Goal: Task Accomplishment & Management: Complete application form

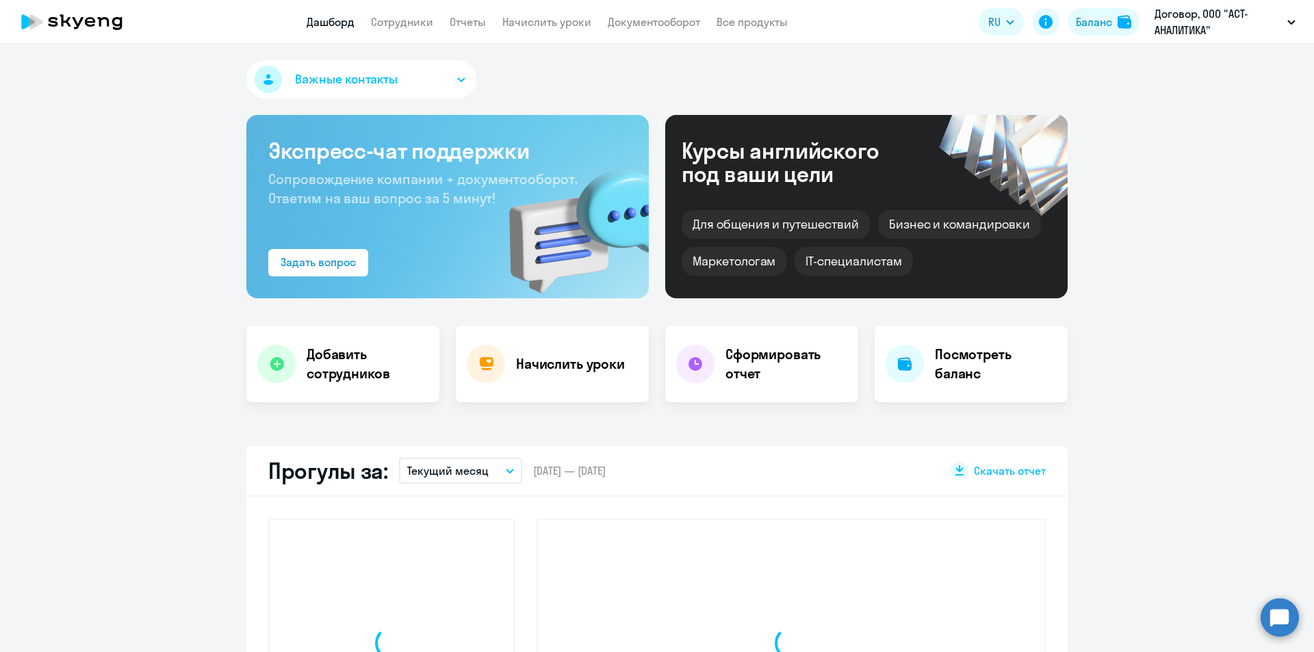
select select "30"
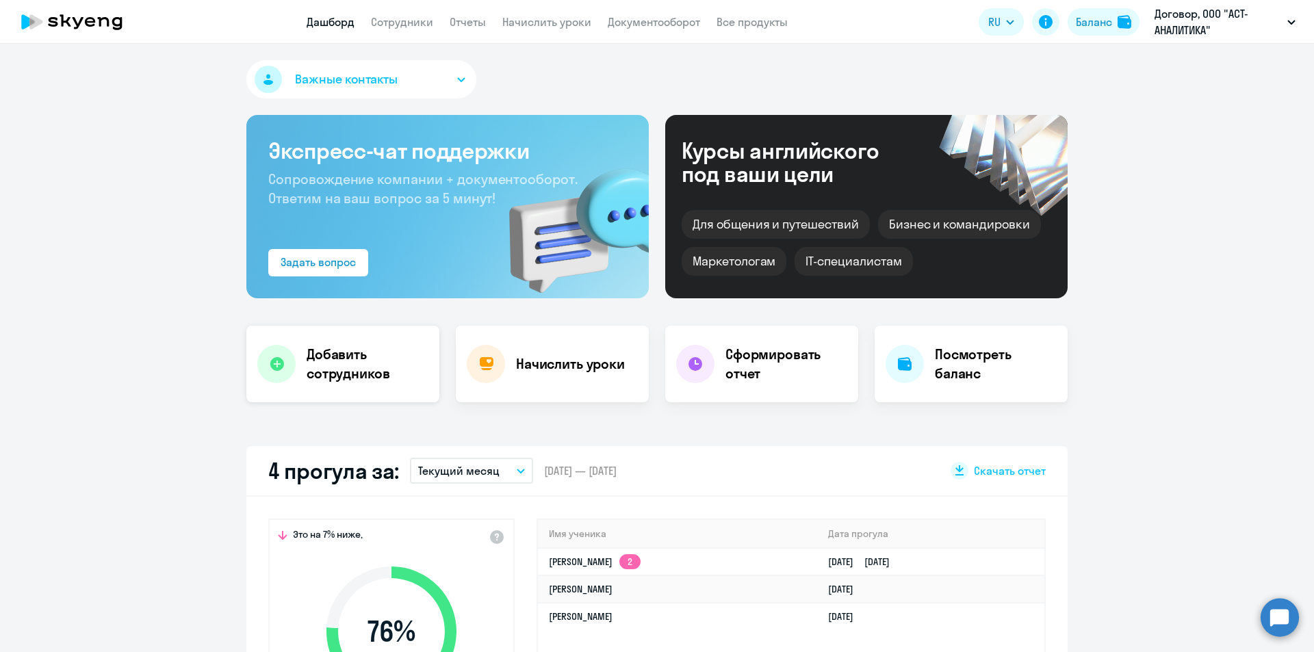
click at [397, 344] on div "Добавить сотрудников" at bounding box center [342, 364] width 193 height 77
select select "english_adult_not_native_speaker"
select select "3"
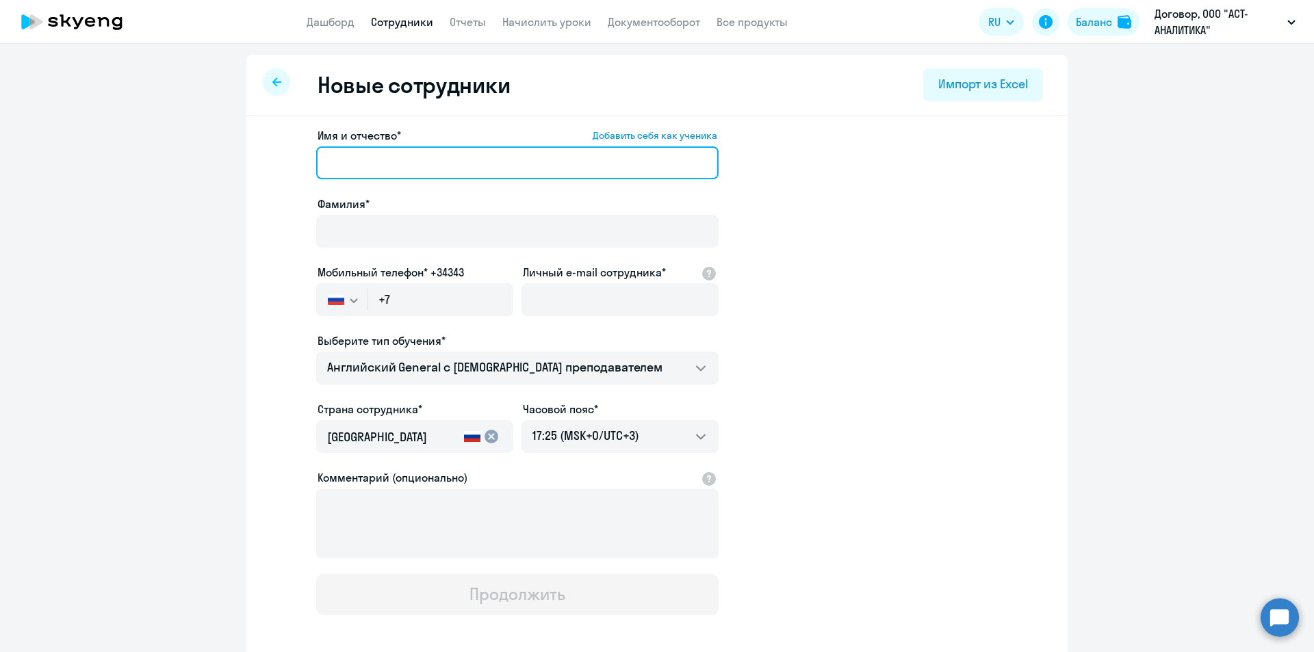
click at [369, 164] on input "Имя и отчество* Добавить себя как ученика" at bounding box center [517, 162] width 402 height 33
paste input "[PERSON_NAME]"
type input "[PERSON_NAME]"
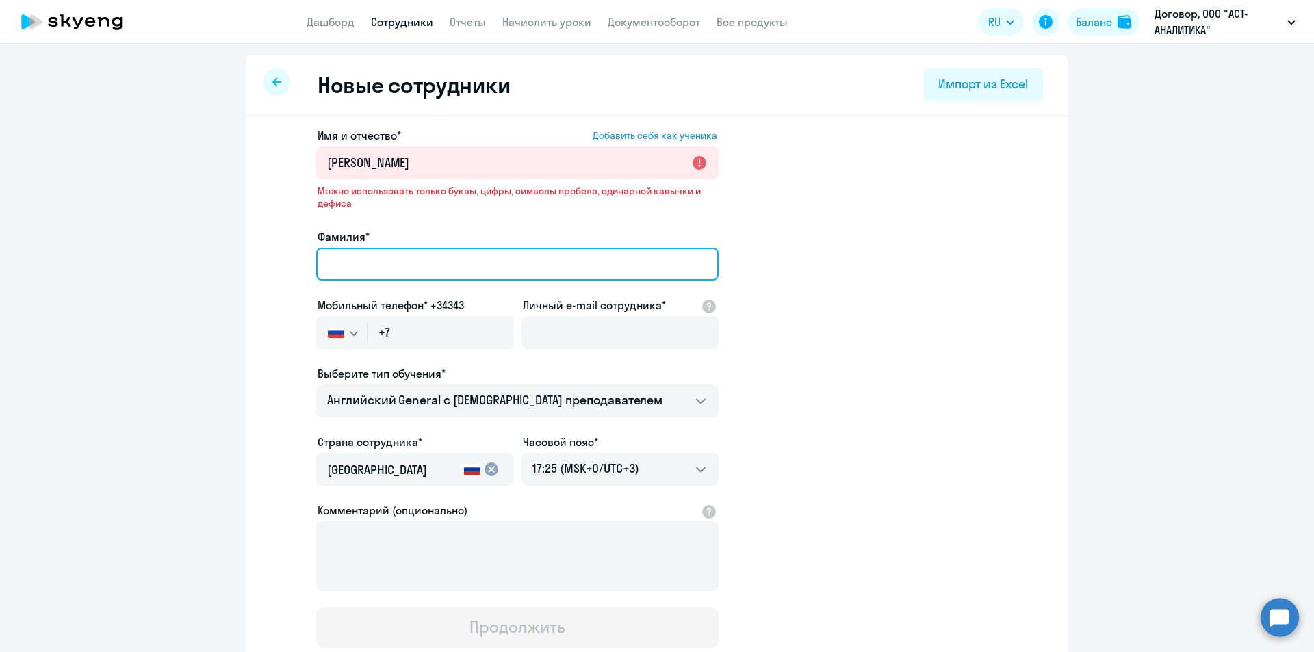
click at [369, 254] on input "Фамилия*" at bounding box center [517, 264] width 402 height 33
paste input "[PERSON_NAME]"
type input "[PERSON_NAME]"
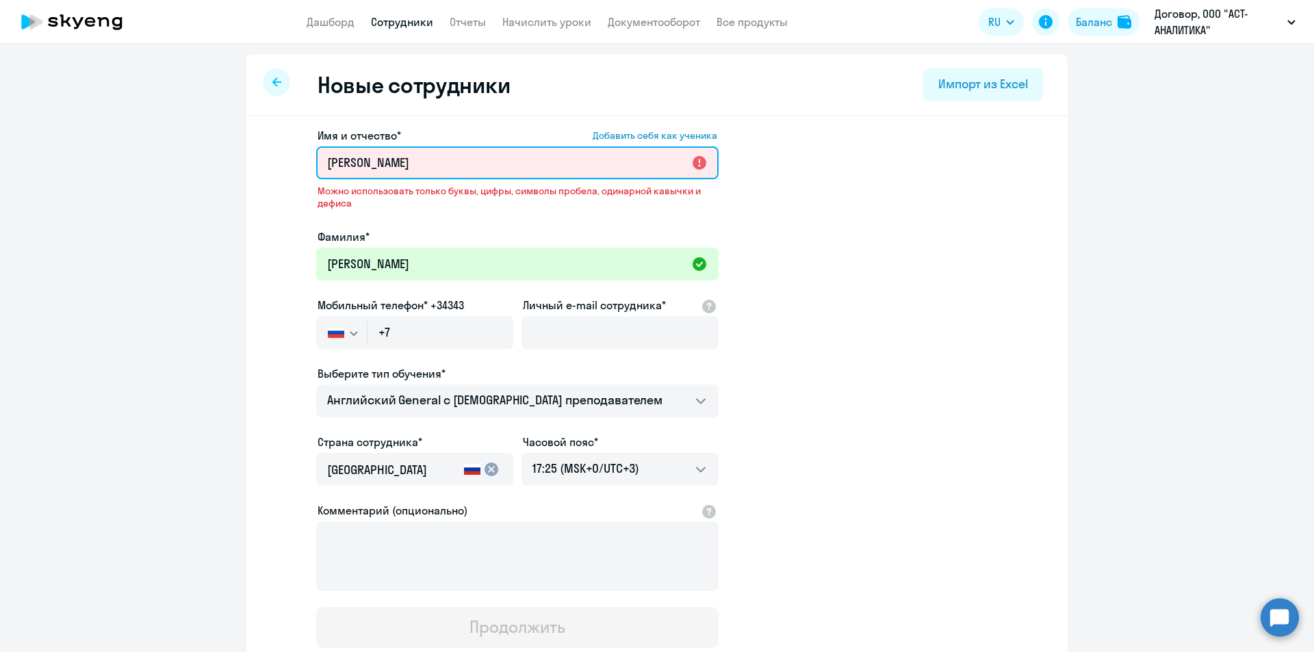
click at [323, 159] on input "[PERSON_NAME]" at bounding box center [517, 162] width 402 height 33
click at [465, 164] on input "[PERSON_NAME]" at bounding box center [517, 162] width 402 height 33
click at [463, 164] on input "[PERSON_NAME]" at bounding box center [517, 162] width 402 height 33
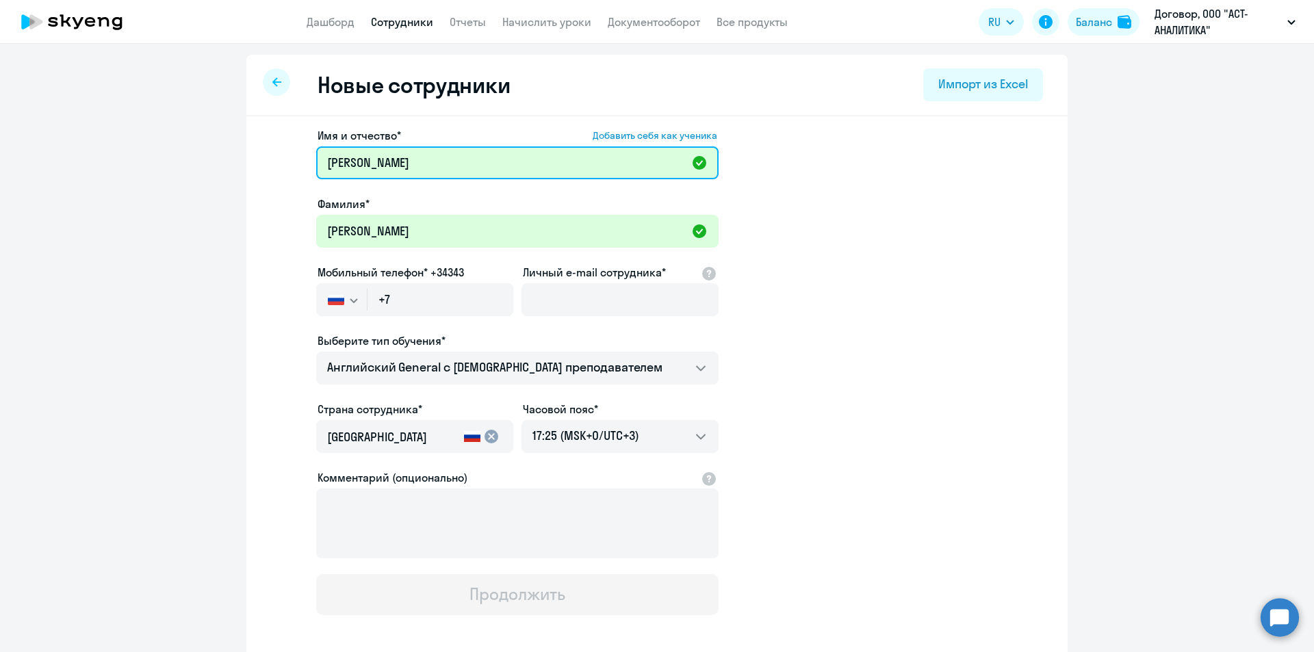
type input "[PERSON_NAME]"
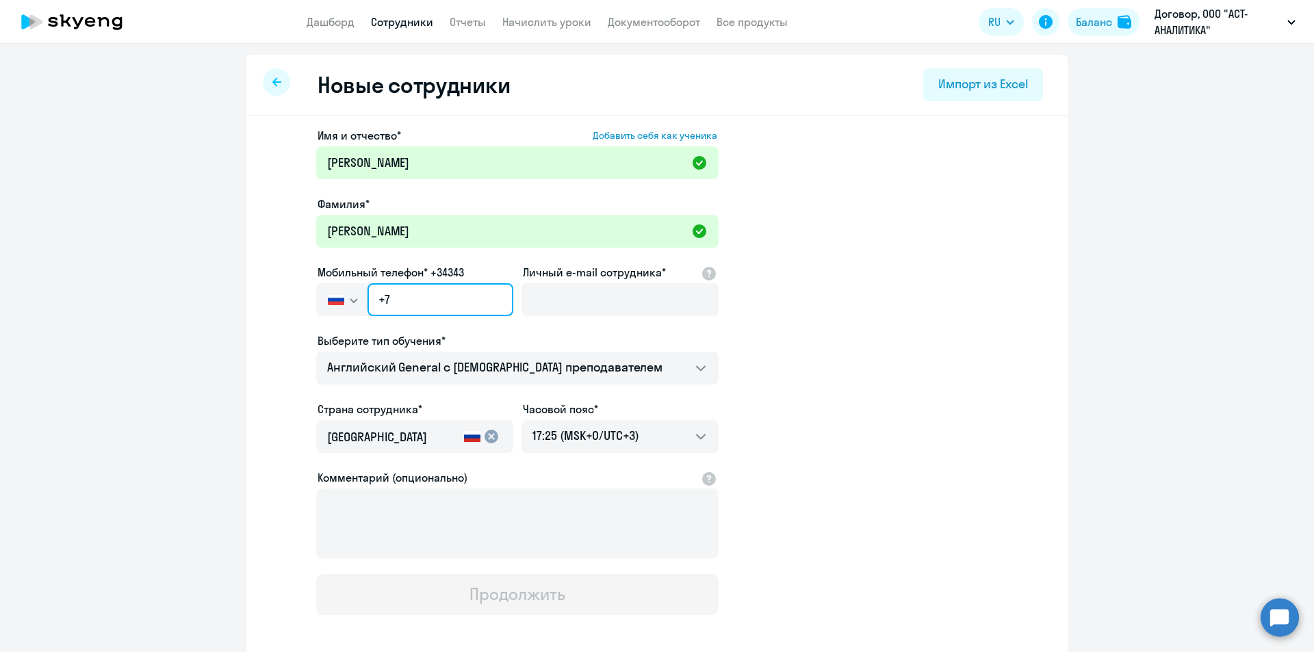
click at [474, 299] on input "+7" at bounding box center [440, 299] width 146 height 33
type input "[PHONE_NUMBER]"
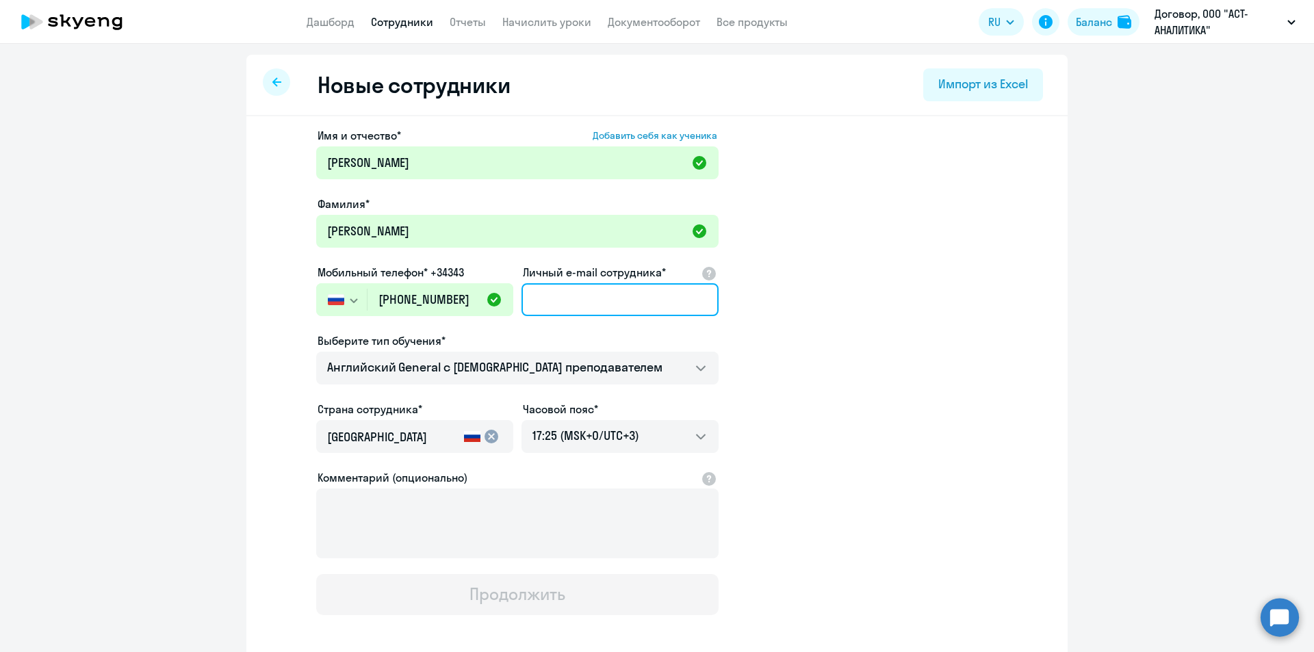
click at [546, 298] on input "Личный e-mail сотрудника*" at bounding box center [619, 299] width 197 height 33
paste input "[EMAIL_ADDRESS][DOMAIN_NAME]"
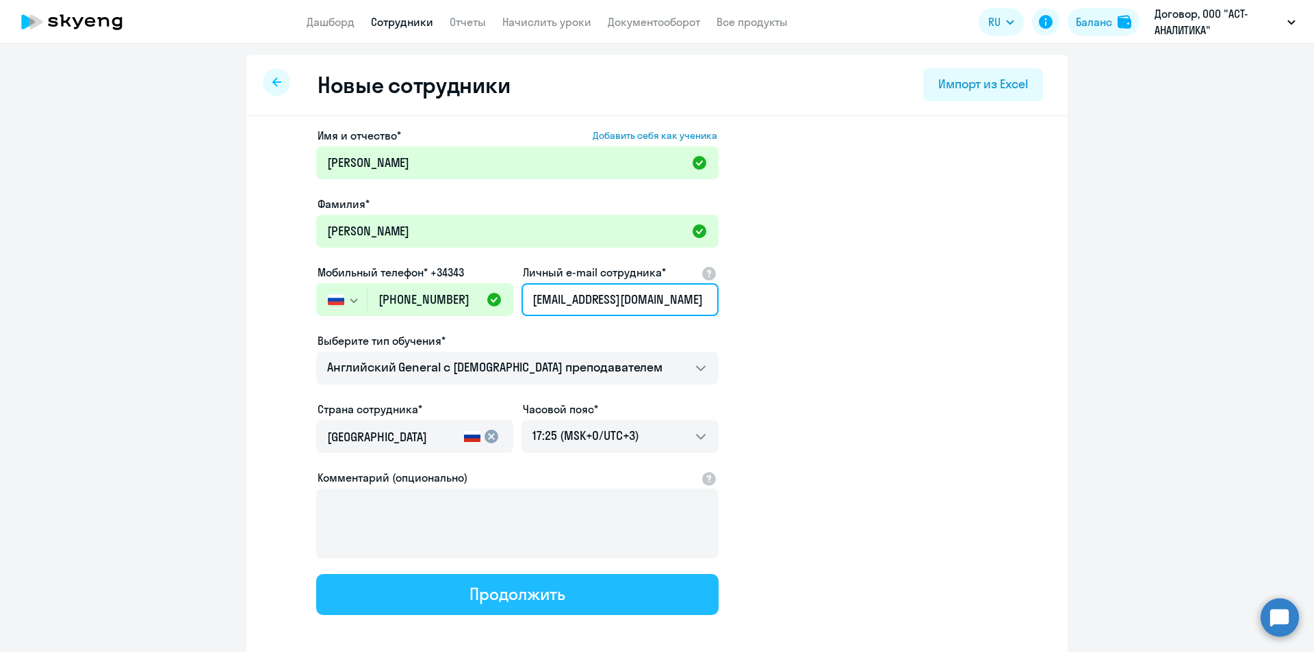
type input "[EMAIL_ADDRESS][DOMAIN_NAME]"
click at [527, 597] on div "Продолжить" at bounding box center [516, 594] width 95 height 22
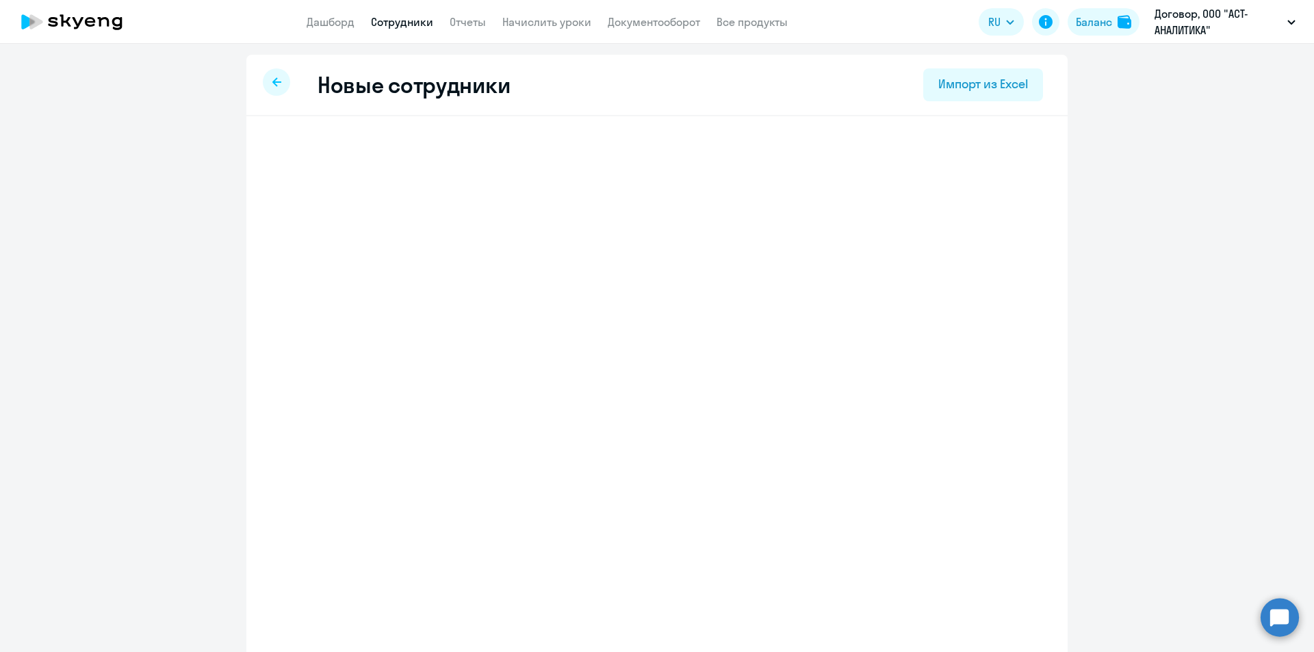
select select "english_adult_not_native_speaker"
select select "3"
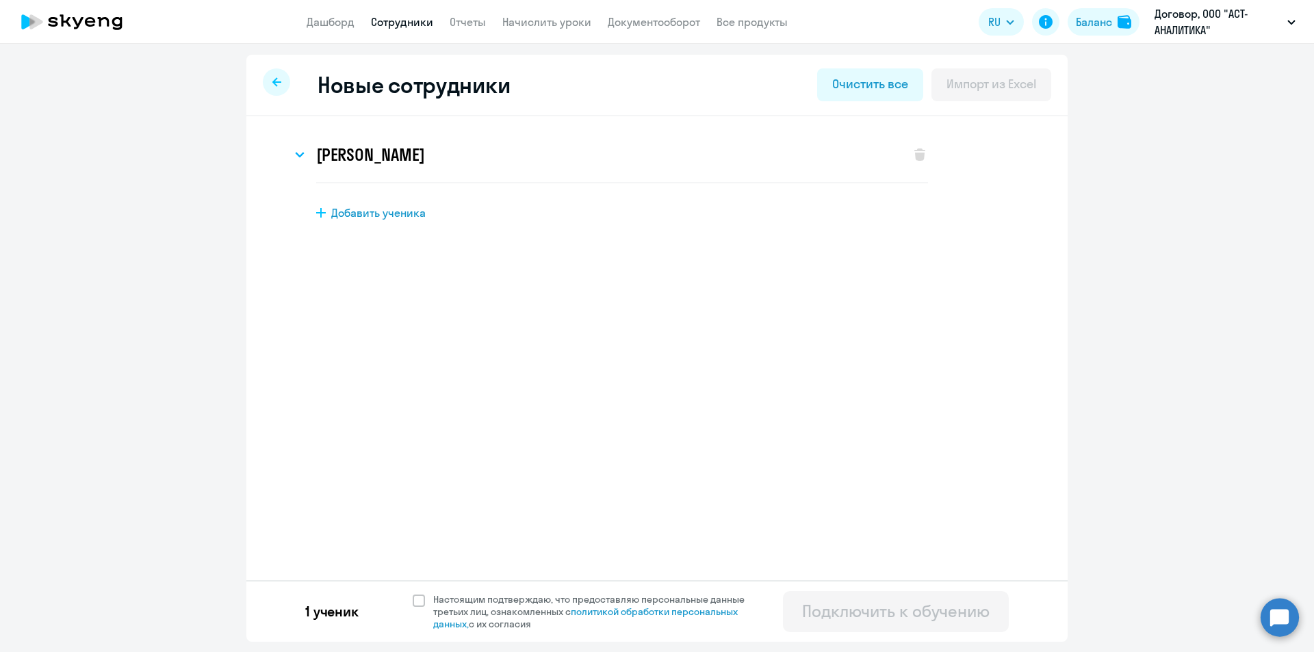
click at [282, 83] on div at bounding box center [276, 81] width 27 height 27
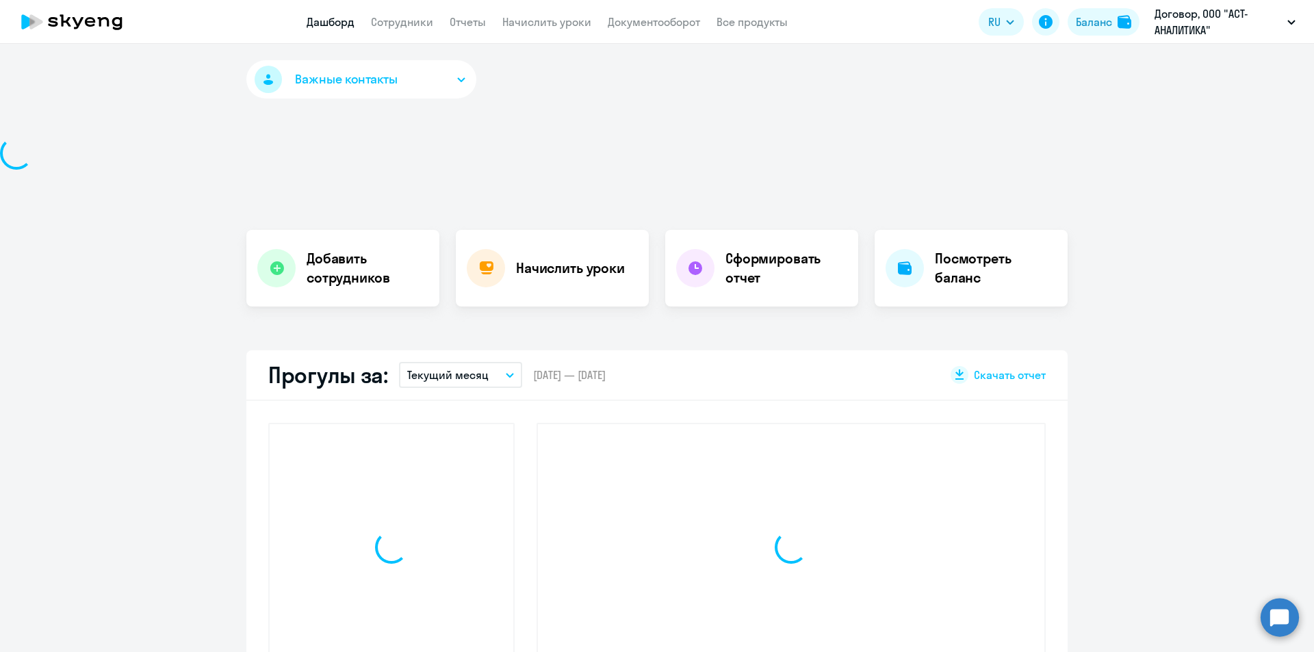
select select "30"
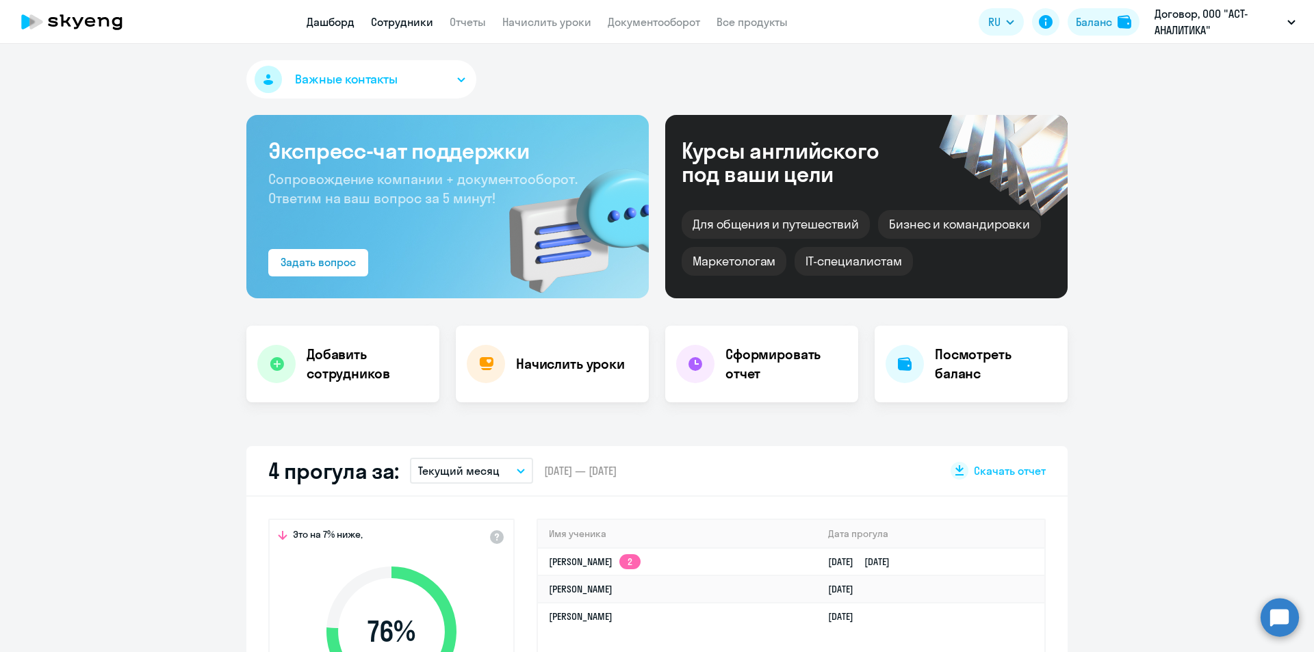
click at [381, 16] on link "Сотрудники" at bounding box center [402, 22] width 62 height 14
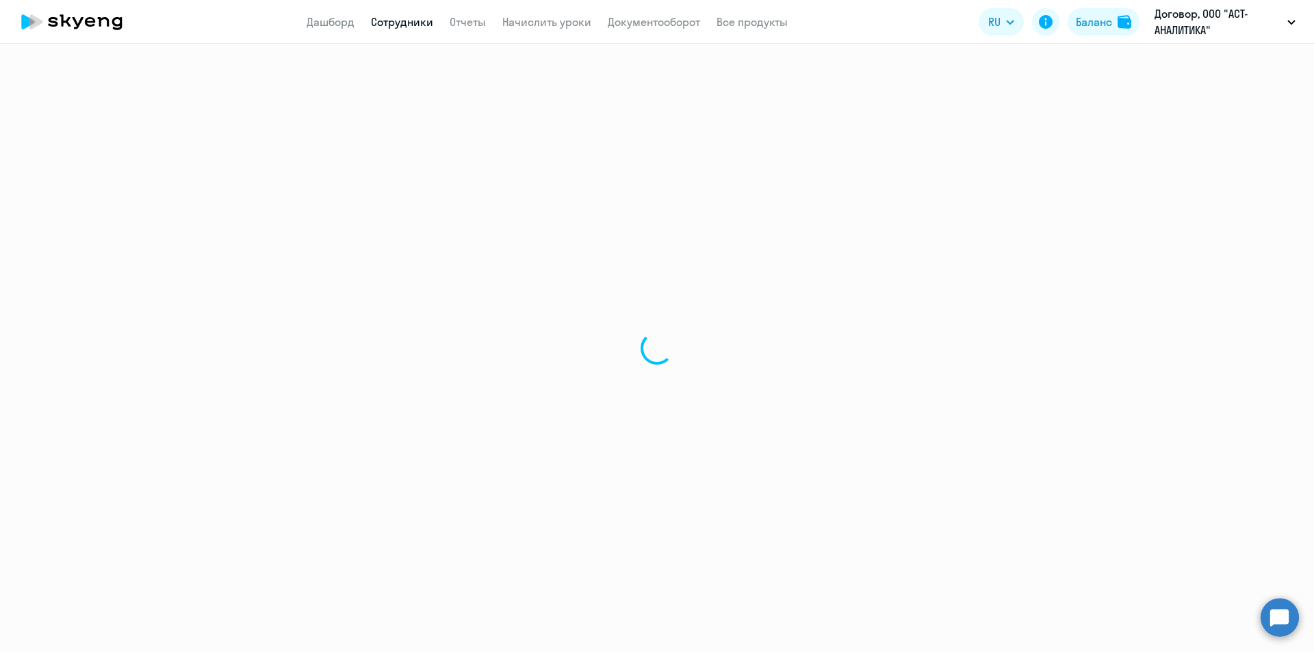
select select "30"
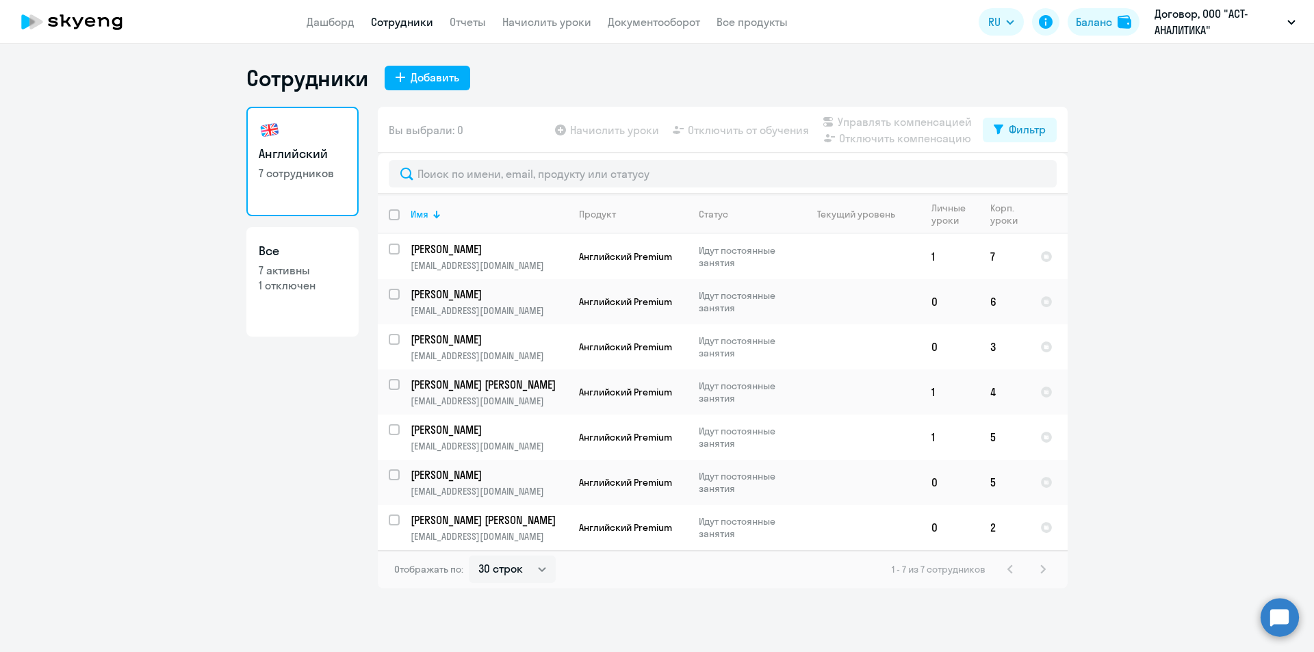
click at [311, 273] on p "7 активны" at bounding box center [303, 270] width 88 height 15
select select "30"
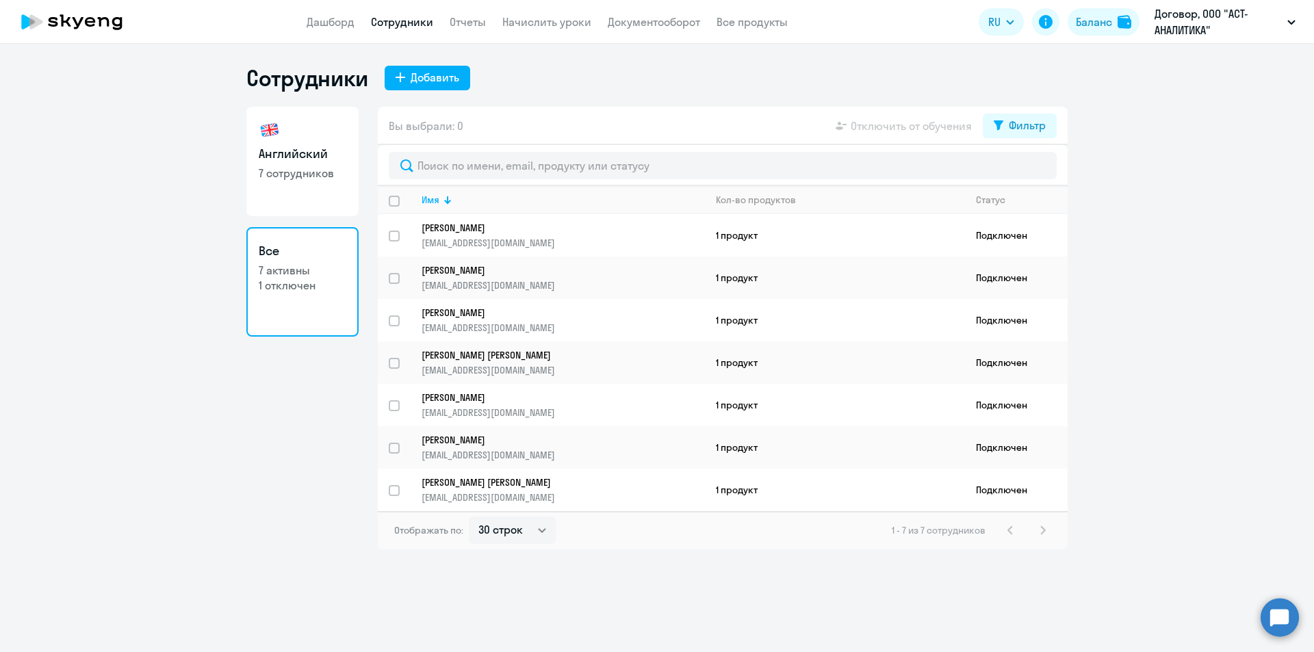
click at [285, 158] on h3 "Английский" at bounding box center [303, 154] width 88 height 18
select select "30"
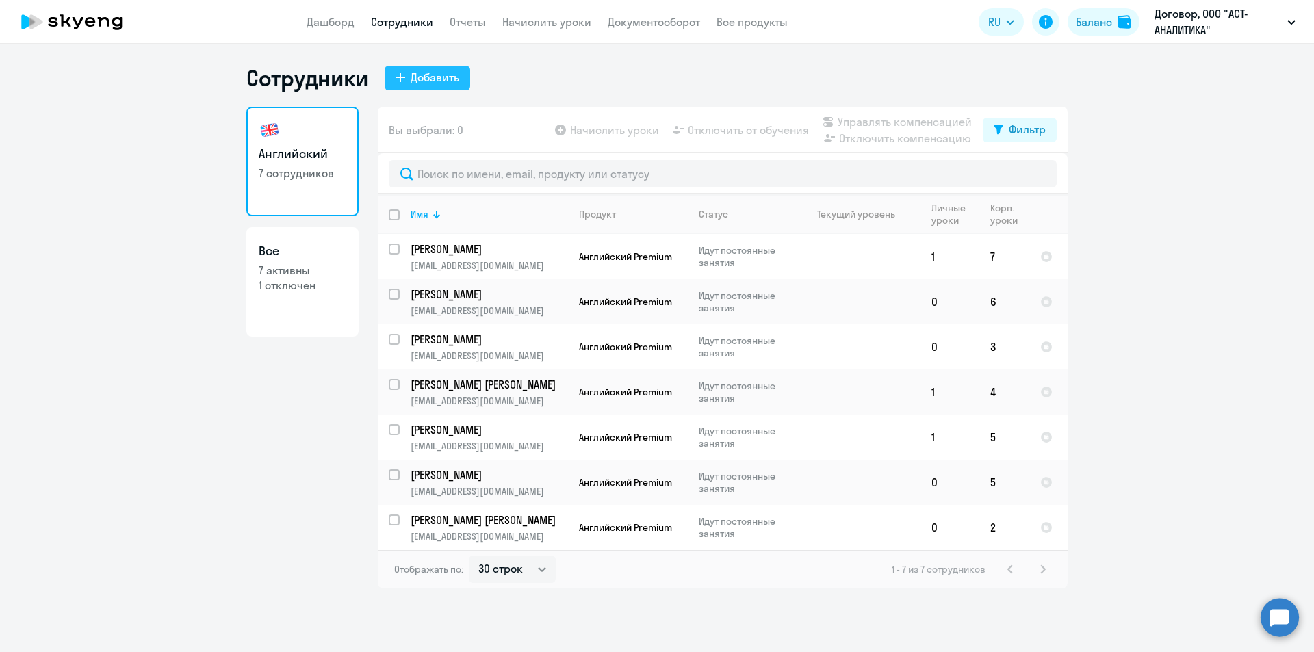
click at [448, 75] on div "Добавить" at bounding box center [434, 77] width 49 height 16
select select "english_adult_not_native_speaker"
select select "3"
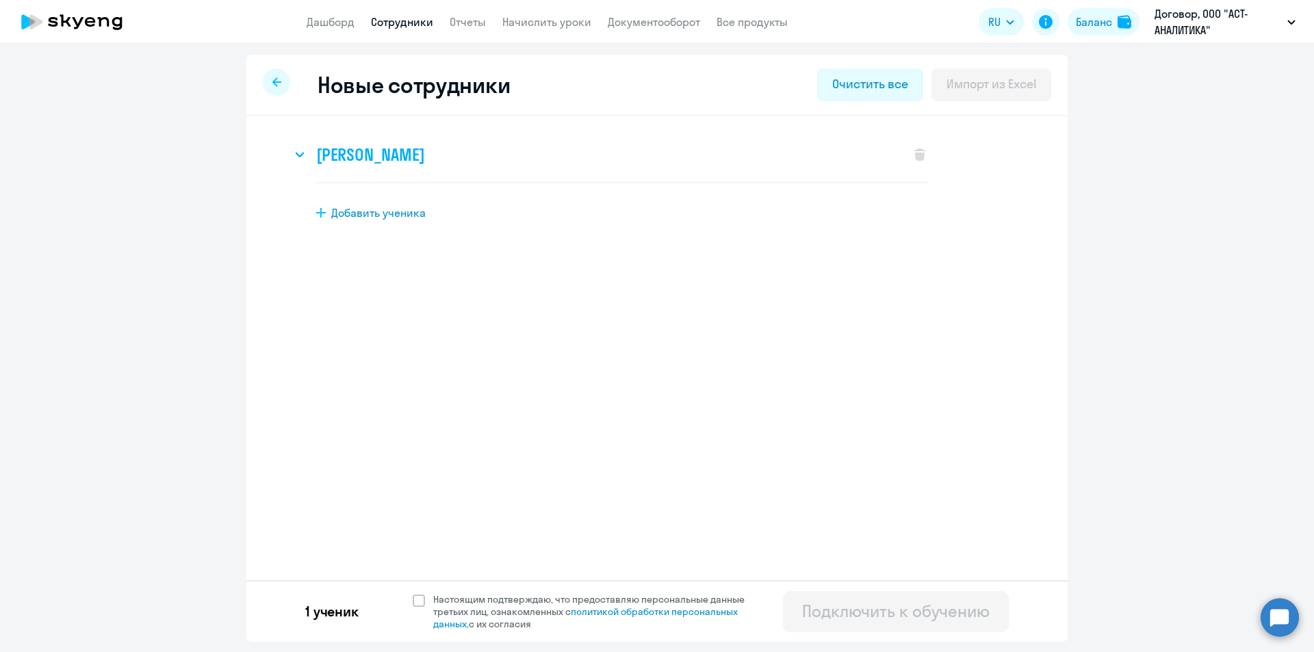
click at [424, 154] on h3 "[PERSON_NAME]" at bounding box center [370, 155] width 108 height 22
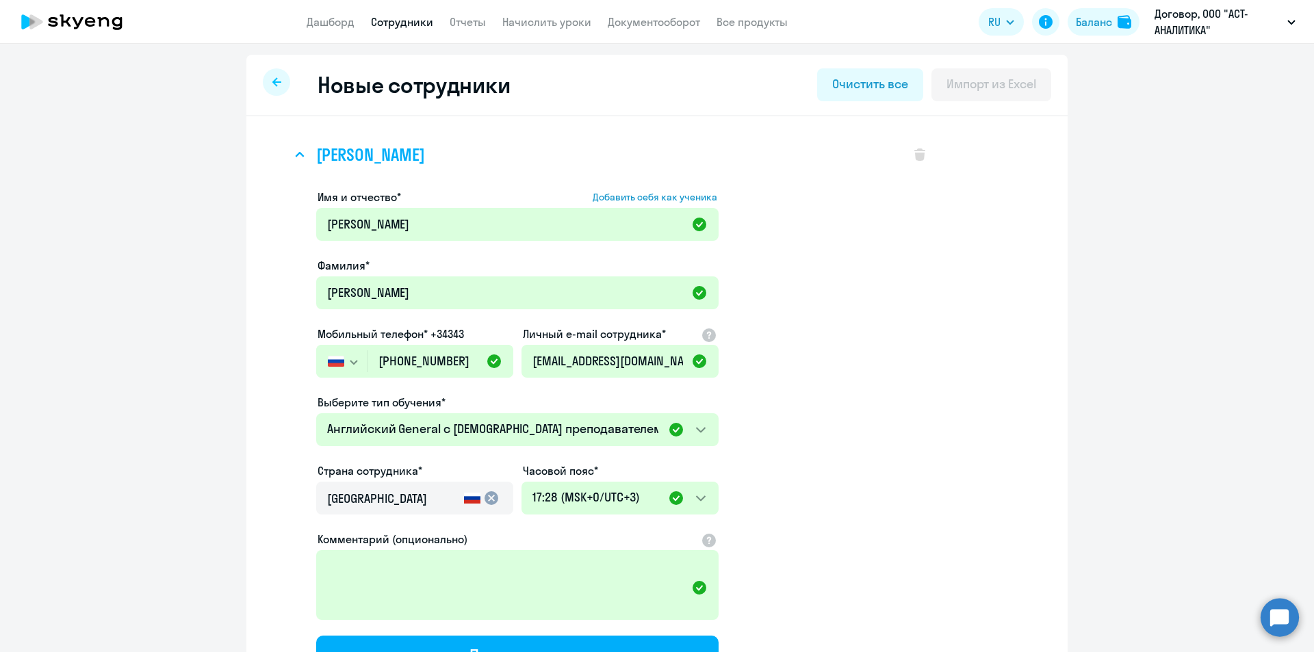
click at [424, 154] on h3 "[PERSON_NAME]" at bounding box center [370, 155] width 108 height 22
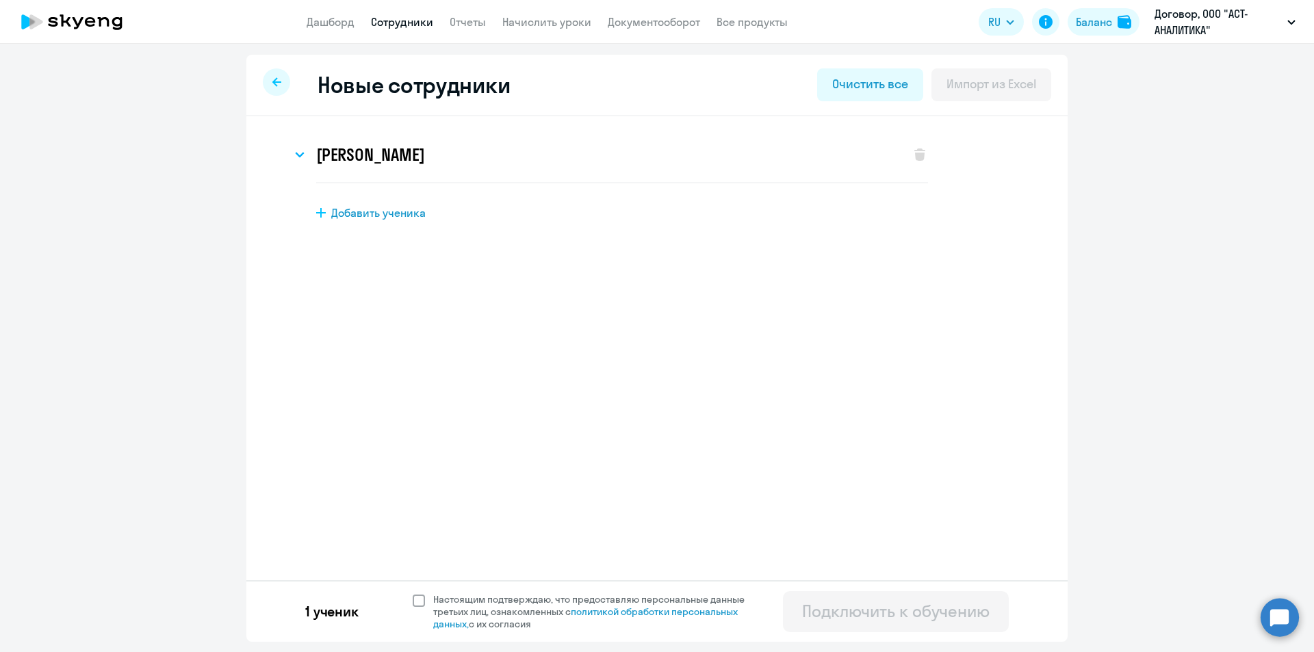
click at [419, 595] on span at bounding box center [419, 601] width 12 height 12
click at [413, 593] on input "Настоящим подтверждаю, что предоставляю персональные данные третьих лиц, ознако…" at bounding box center [412, 592] width 1 height 1
checkbox input "true"
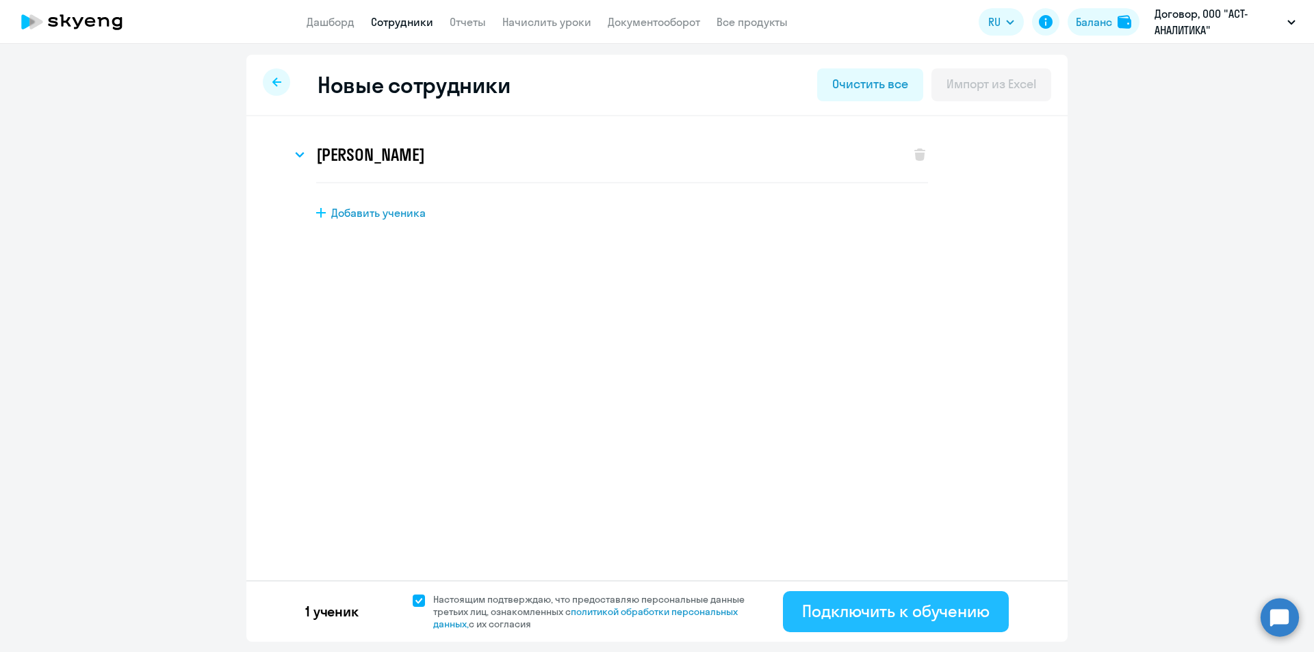
click at [848, 611] on div "Подключить к обучению" at bounding box center [895, 611] width 187 height 22
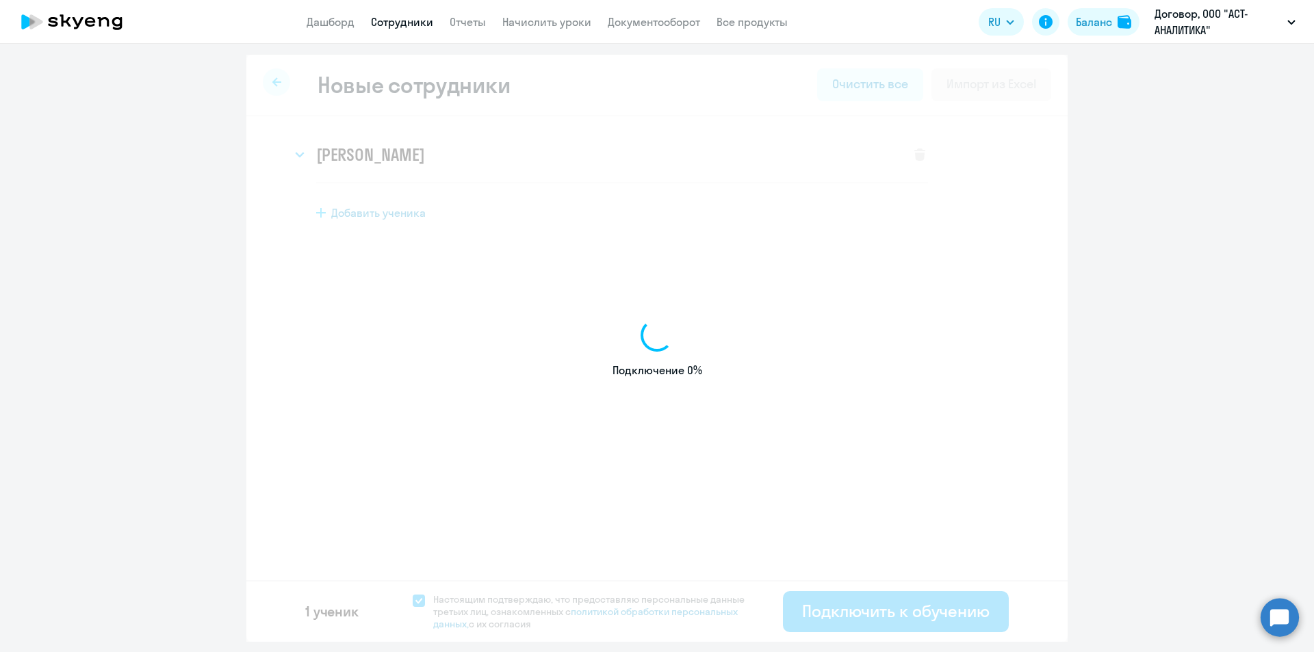
select select "english_adult_not_native_speaker"
select select "3"
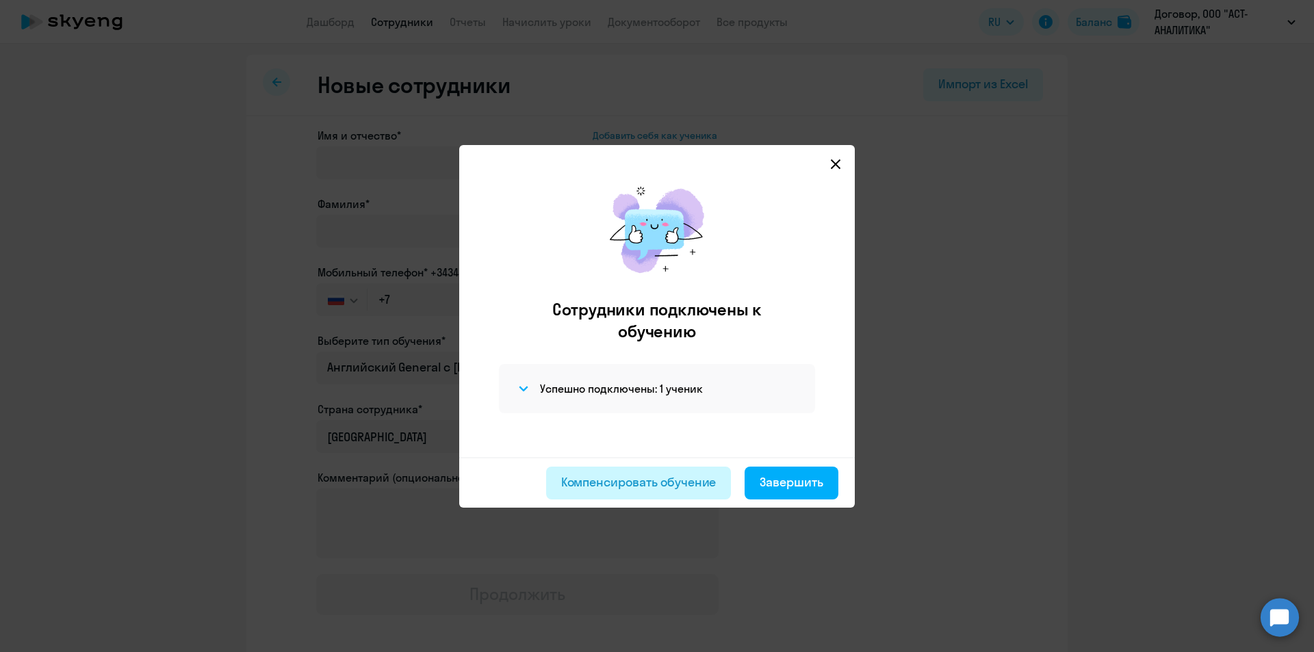
click at [699, 482] on div "Компенсировать обучение" at bounding box center [638, 482] width 155 height 18
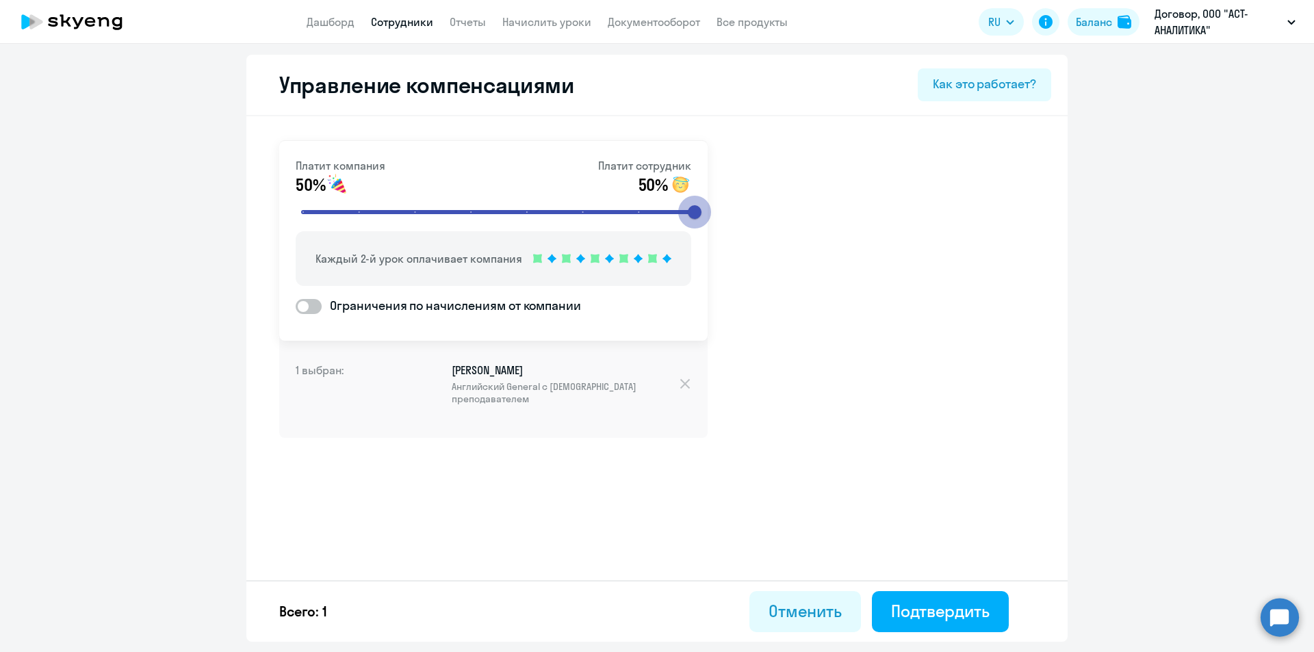
drag, startPoint x: 470, startPoint y: 209, endPoint x: 729, endPoint y: 209, distance: 258.6
click at [711, 209] on input "range" at bounding box center [499, 212] width 424 height 30
drag, startPoint x: 695, startPoint y: 211, endPoint x: 704, endPoint y: 211, distance: 8.9
click at [704, 211] on input "range" at bounding box center [499, 212] width 424 height 30
drag, startPoint x: 697, startPoint y: 211, endPoint x: 475, endPoint y: 209, distance: 222.4
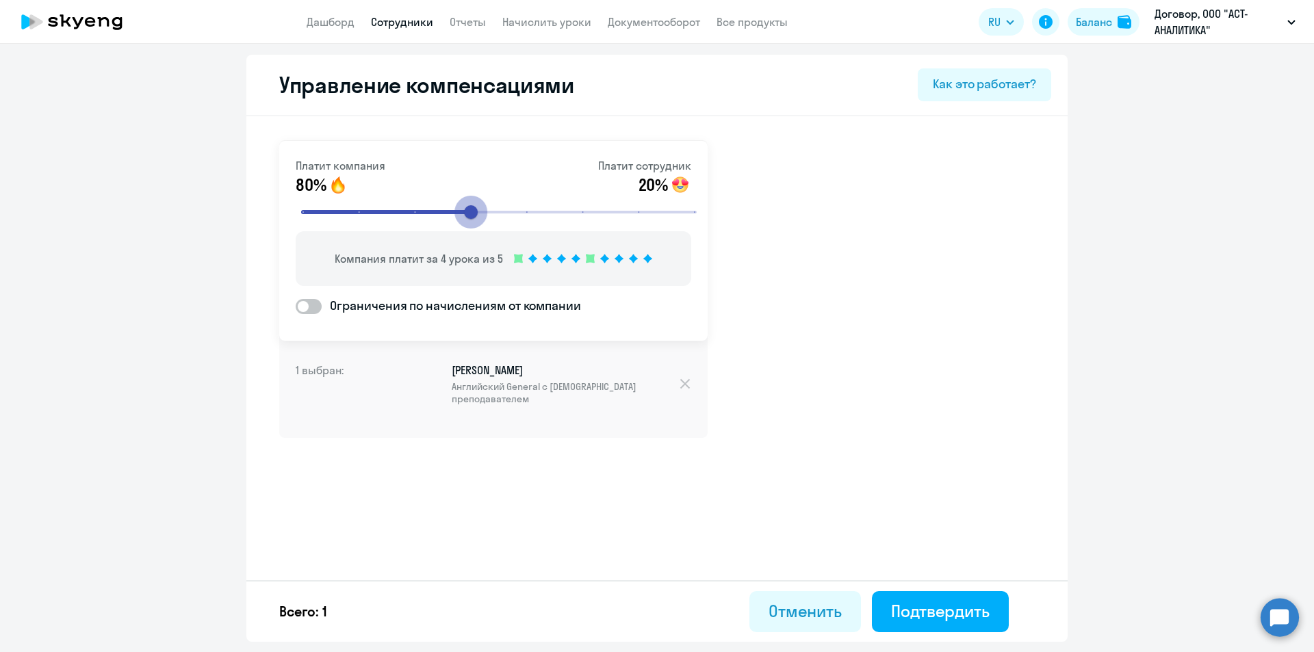
type input "4"
click at [475, 209] on input "range" at bounding box center [499, 212] width 424 height 30
click at [309, 304] on span at bounding box center [309, 306] width 26 height 15
click at [296, 306] on input "Ограничения по начислениям от компании" at bounding box center [295, 306] width 1 height 1
checkbox input "true"
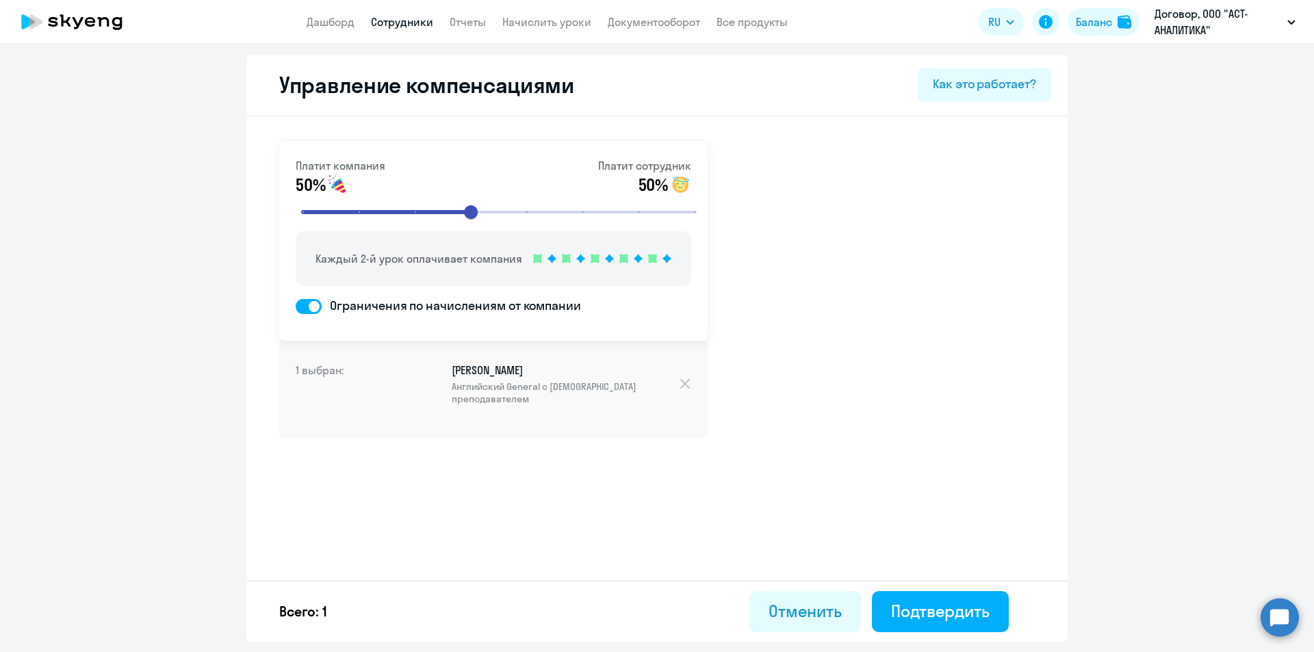
select select "MONTHLY"
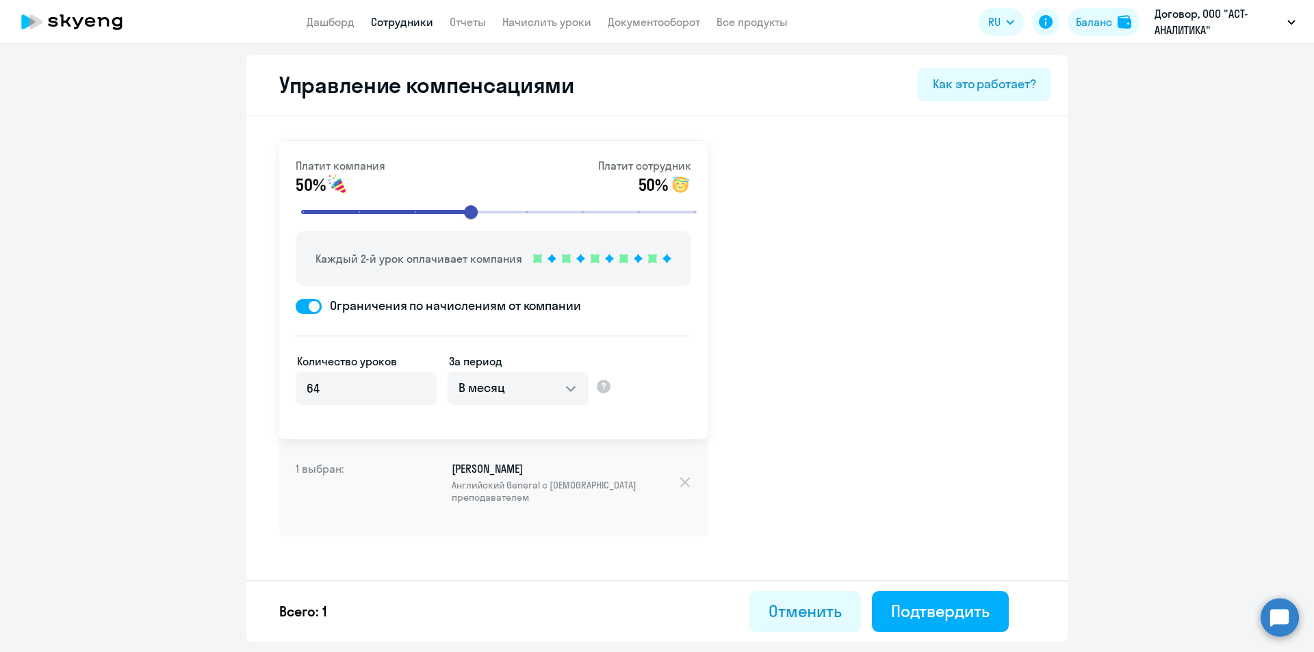
click at [317, 307] on span at bounding box center [309, 306] width 26 height 15
click at [296, 307] on input "Ограничения по начислениям от компании" at bounding box center [295, 306] width 1 height 1
checkbox input "false"
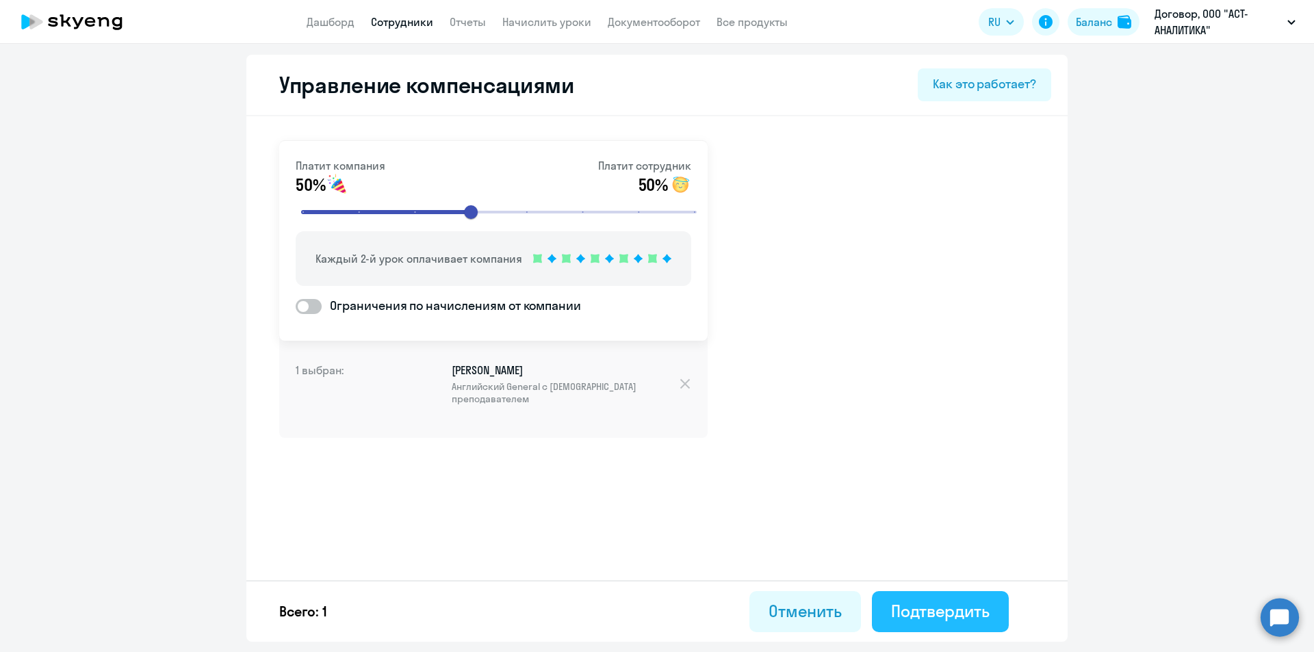
click at [919, 608] on div "Подтвердить" at bounding box center [940, 611] width 99 height 22
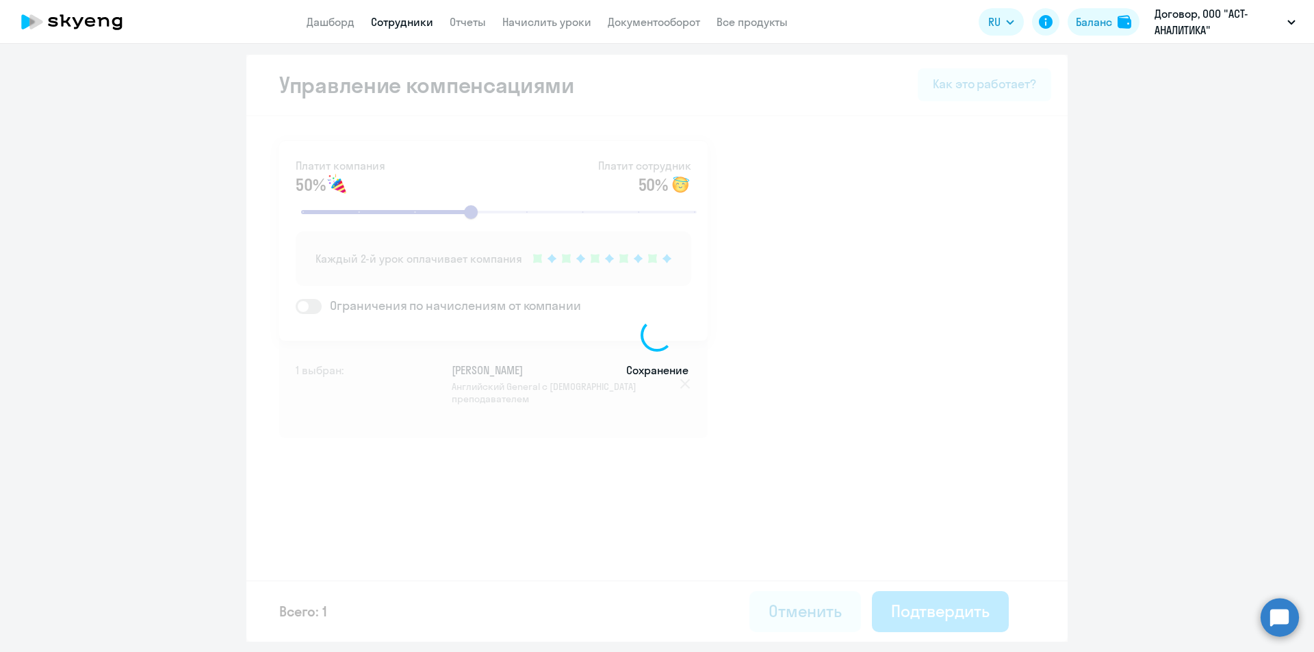
select select "30"
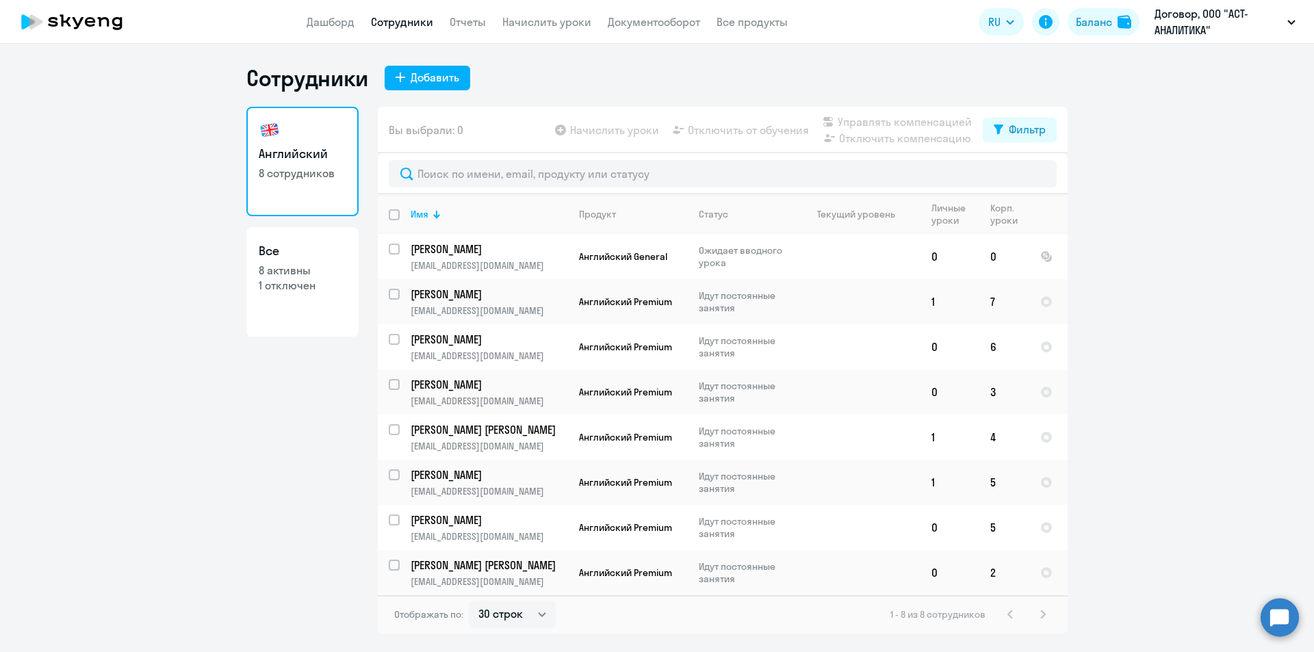
click at [584, 130] on app-table-action-button "Начислить уроки" at bounding box center [605, 130] width 107 height 16
click at [349, 22] on link "Дашборд" at bounding box center [331, 22] width 48 height 14
select select "30"
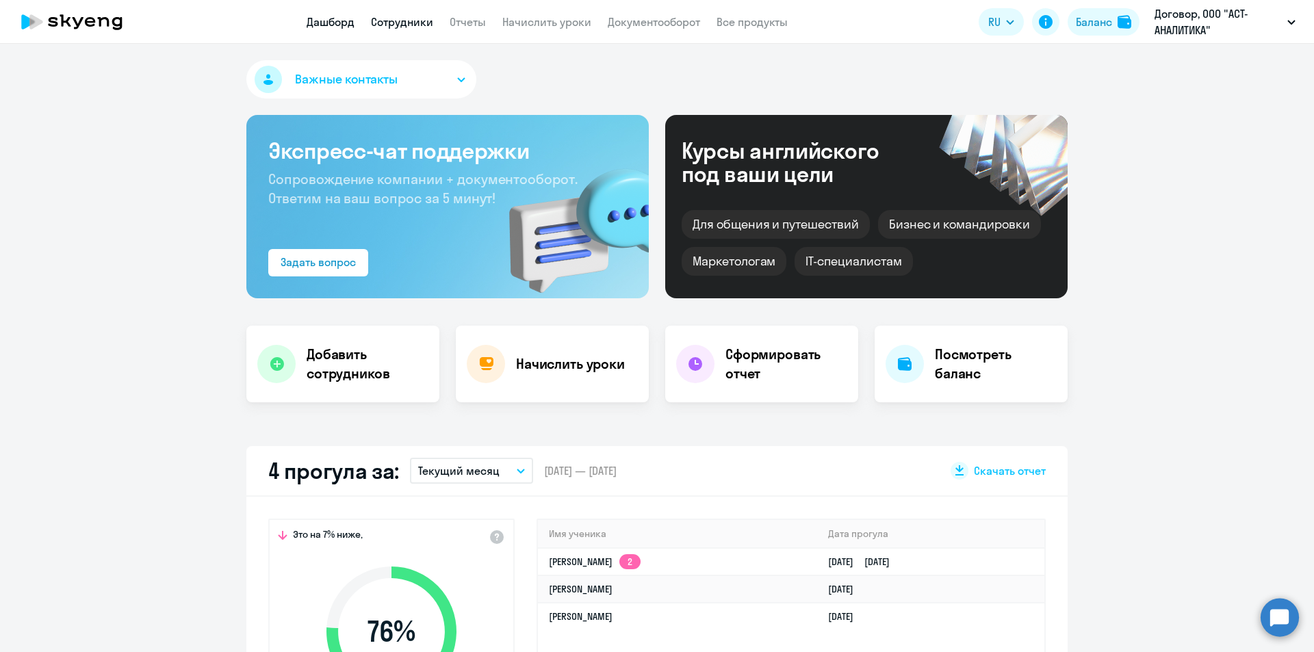
click at [398, 22] on link "Сотрудники" at bounding box center [402, 22] width 62 height 14
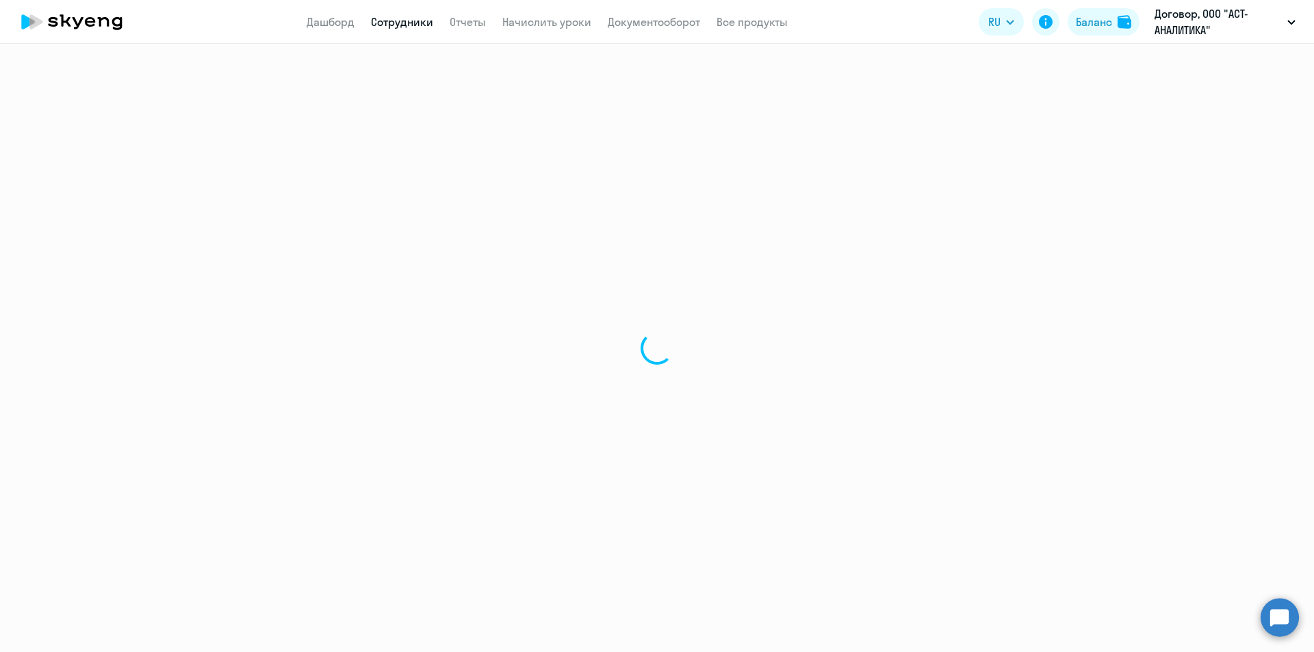
select select "30"
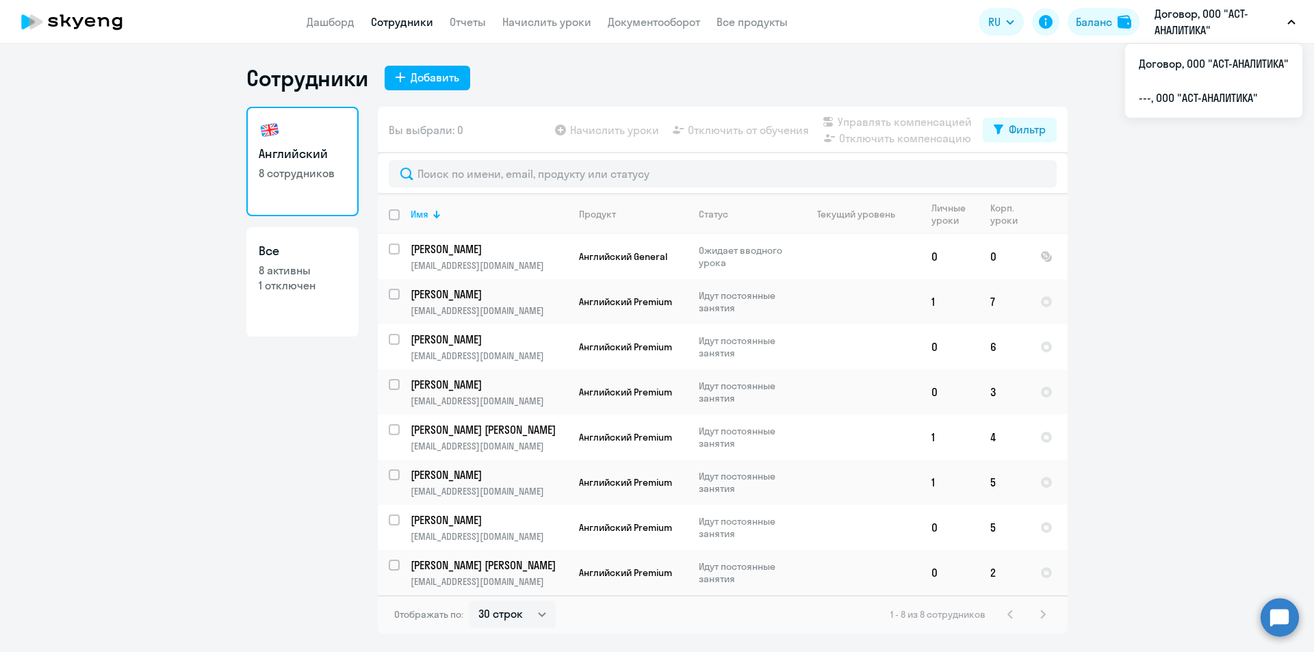
click at [1196, 19] on p "Договор, ООО "АСТ-АНАЛИТИКА"" at bounding box center [1217, 21] width 127 height 33
click at [517, 22] on link "Начислить уроки" at bounding box center [546, 22] width 89 height 14
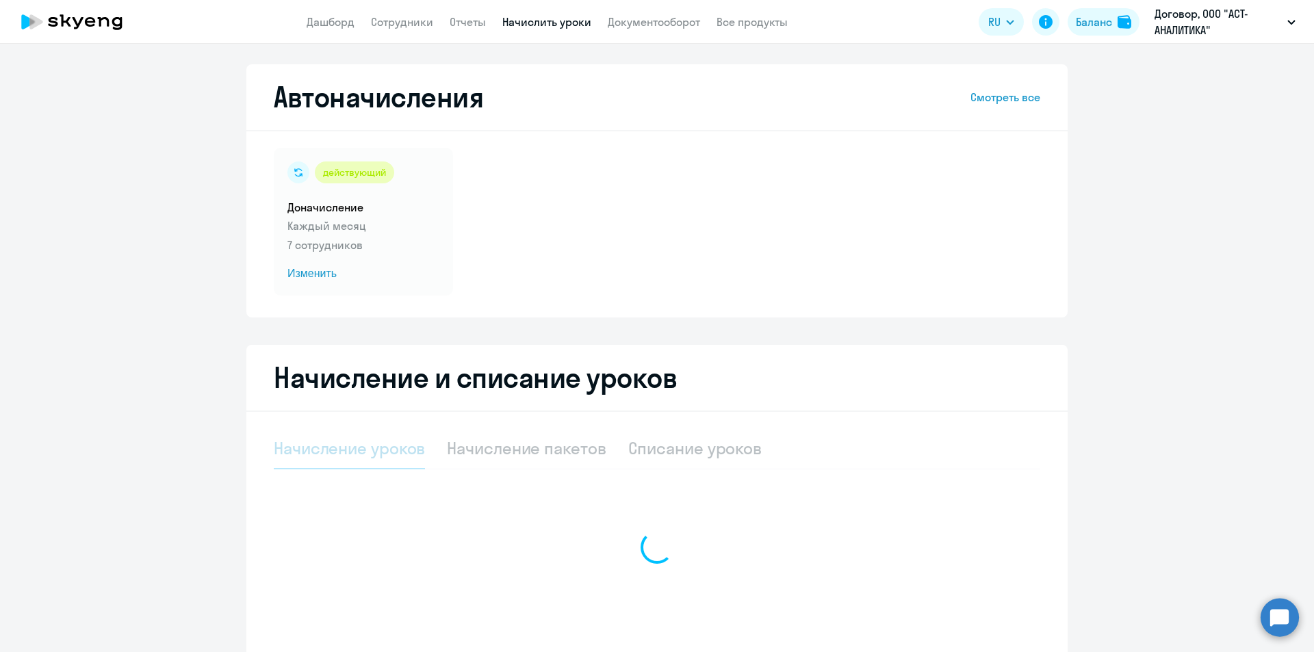
select select "10"
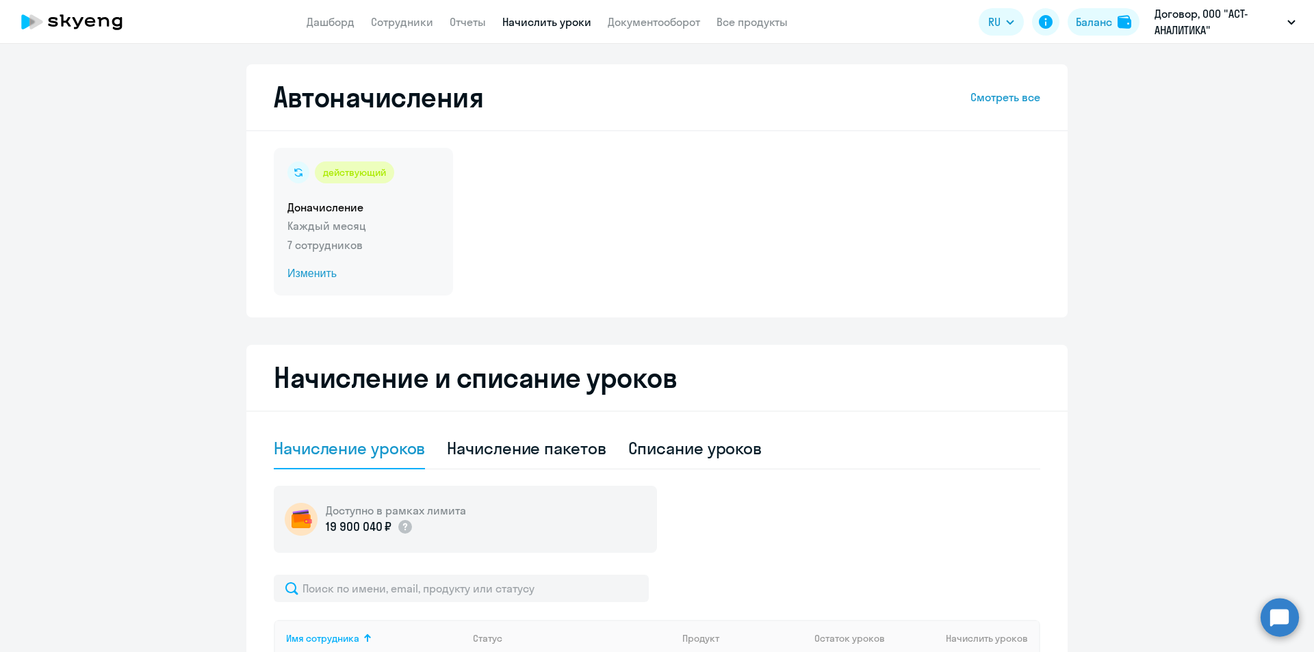
click at [309, 274] on span "Изменить" at bounding box center [363, 273] width 152 height 16
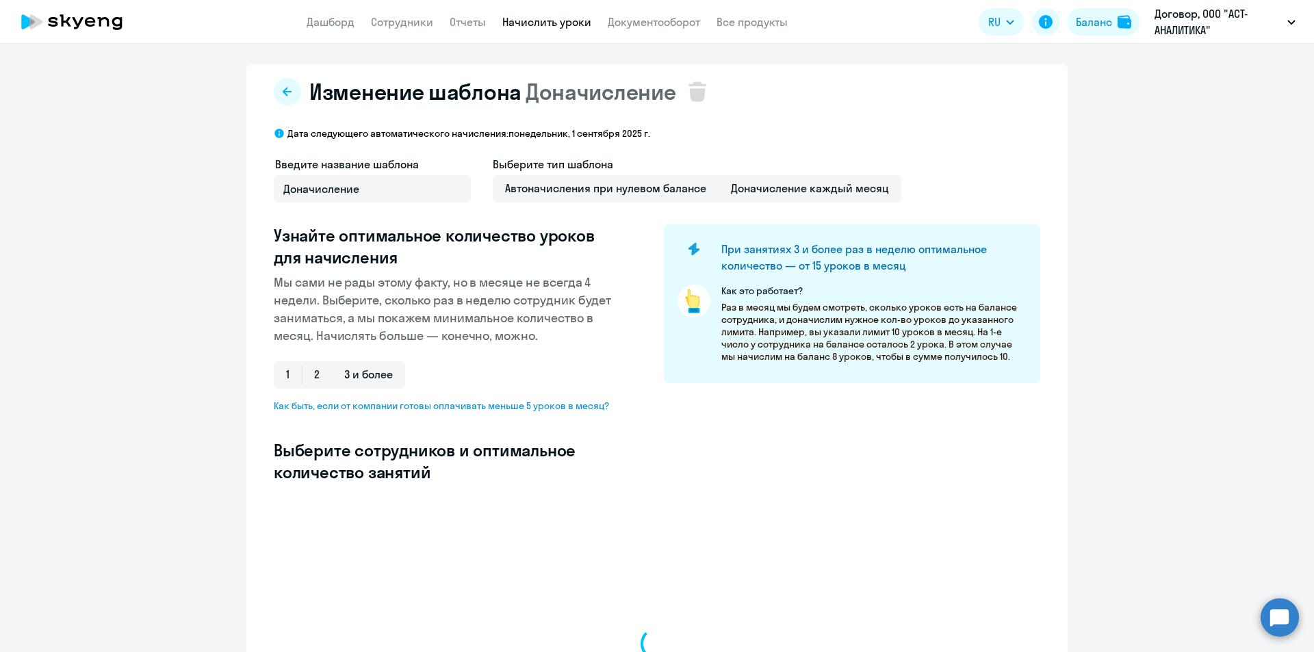
select select "10"
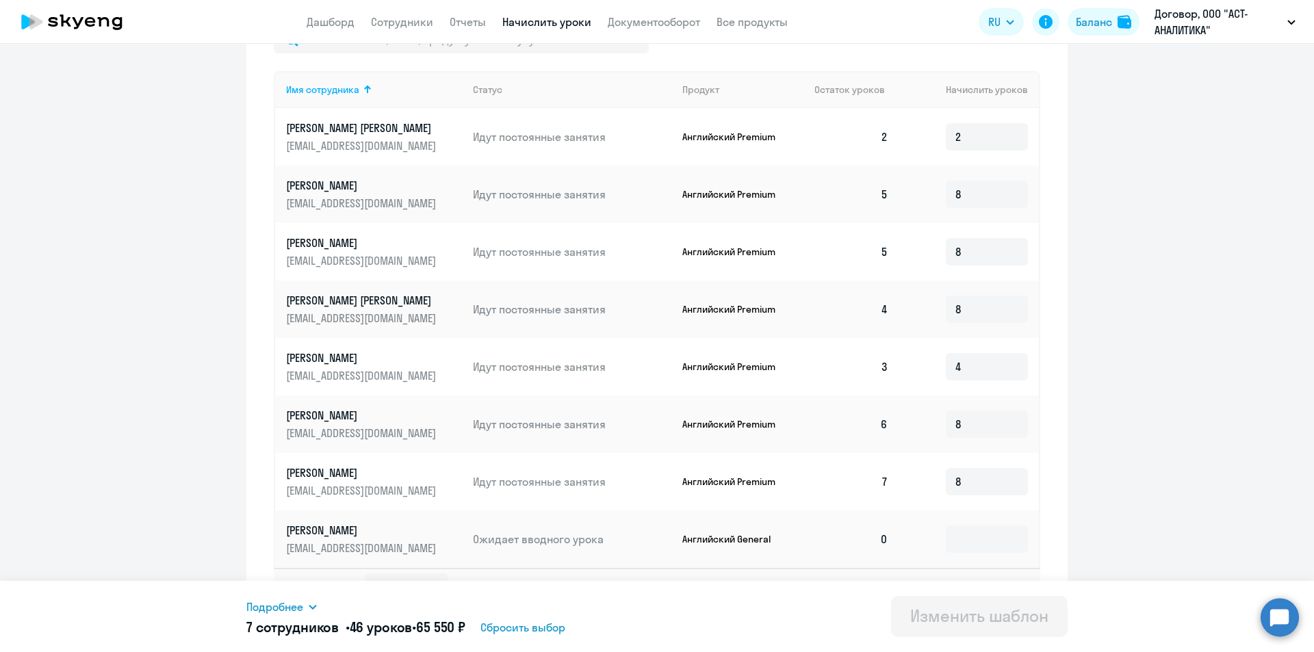
scroll to position [504, 0]
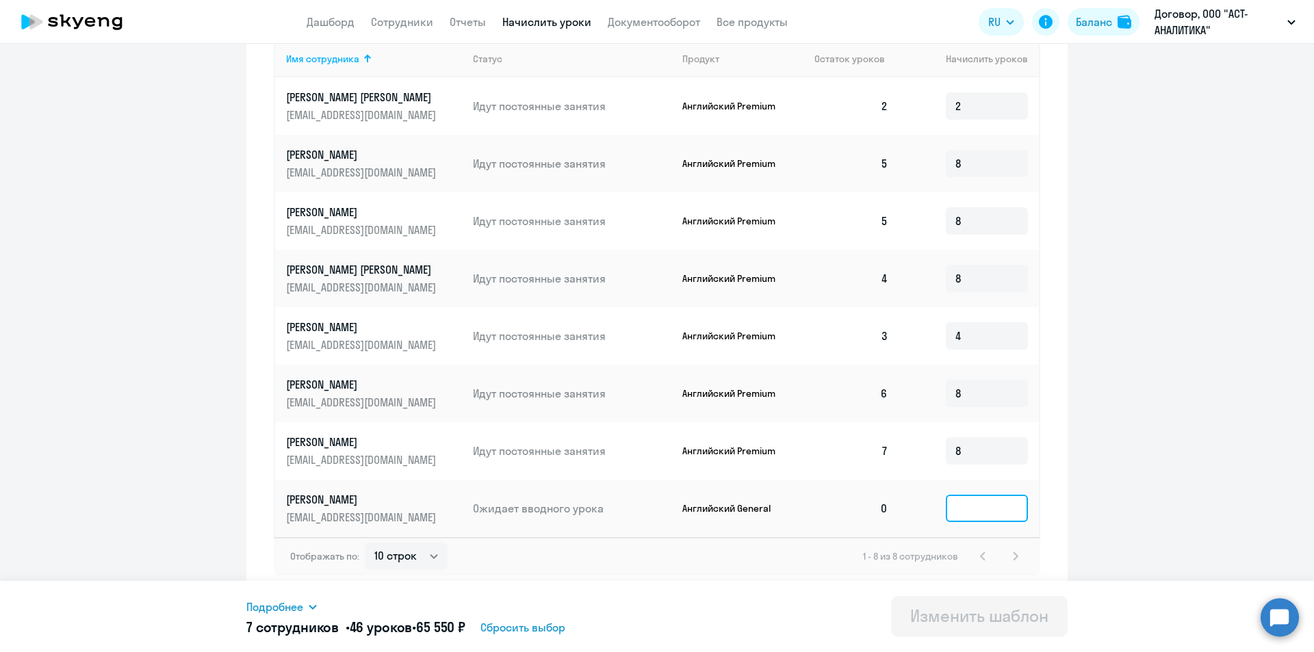
click at [976, 510] on input at bounding box center [986, 508] width 82 height 27
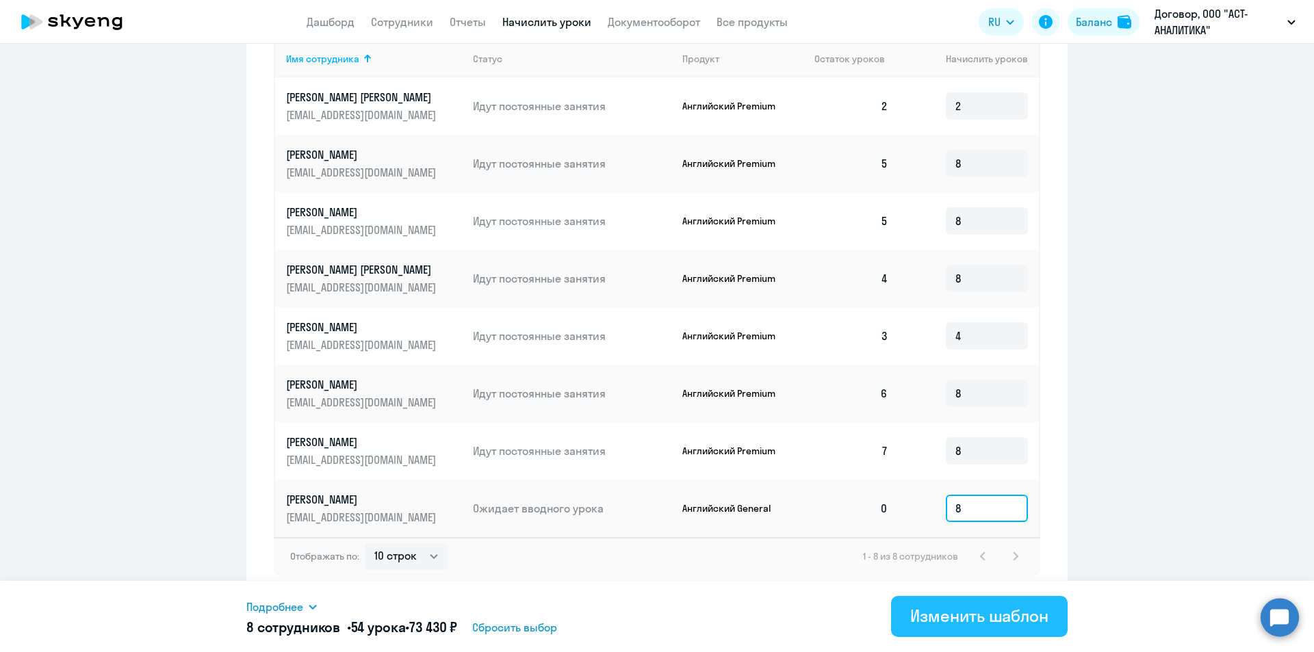
type input "8"
click at [980, 616] on div "Изменить шаблон" at bounding box center [979, 616] width 138 height 22
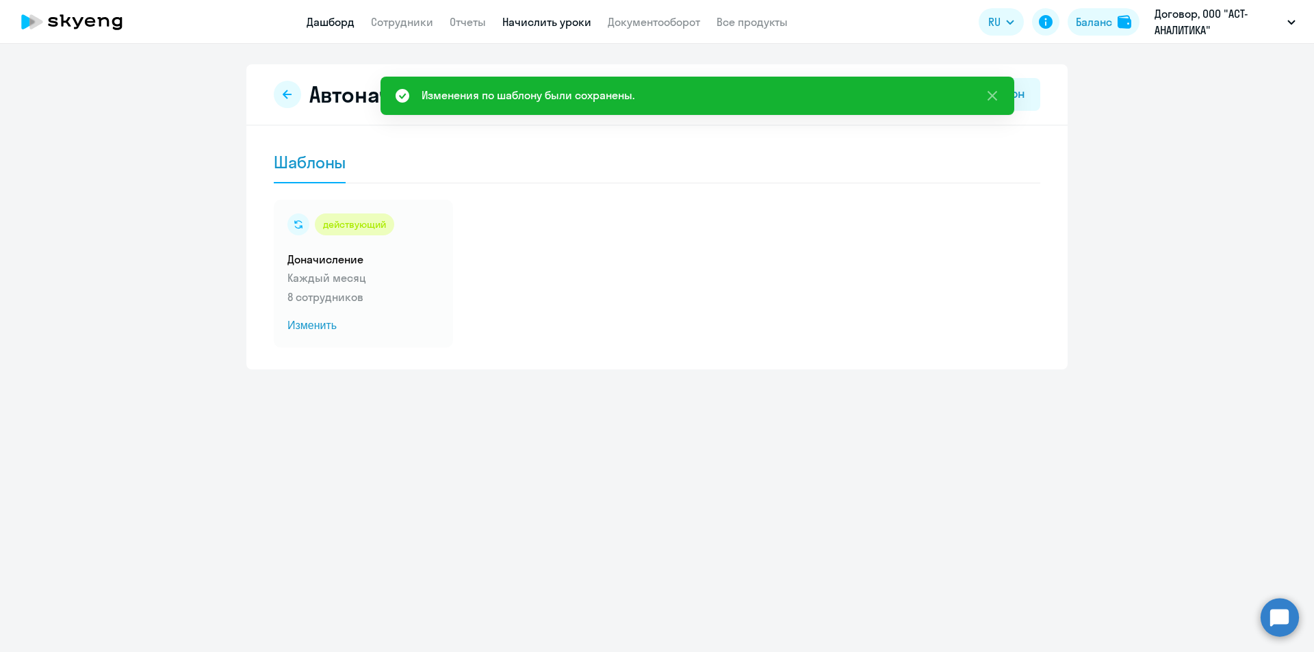
click at [326, 20] on link "Дашборд" at bounding box center [331, 22] width 48 height 14
select select "30"
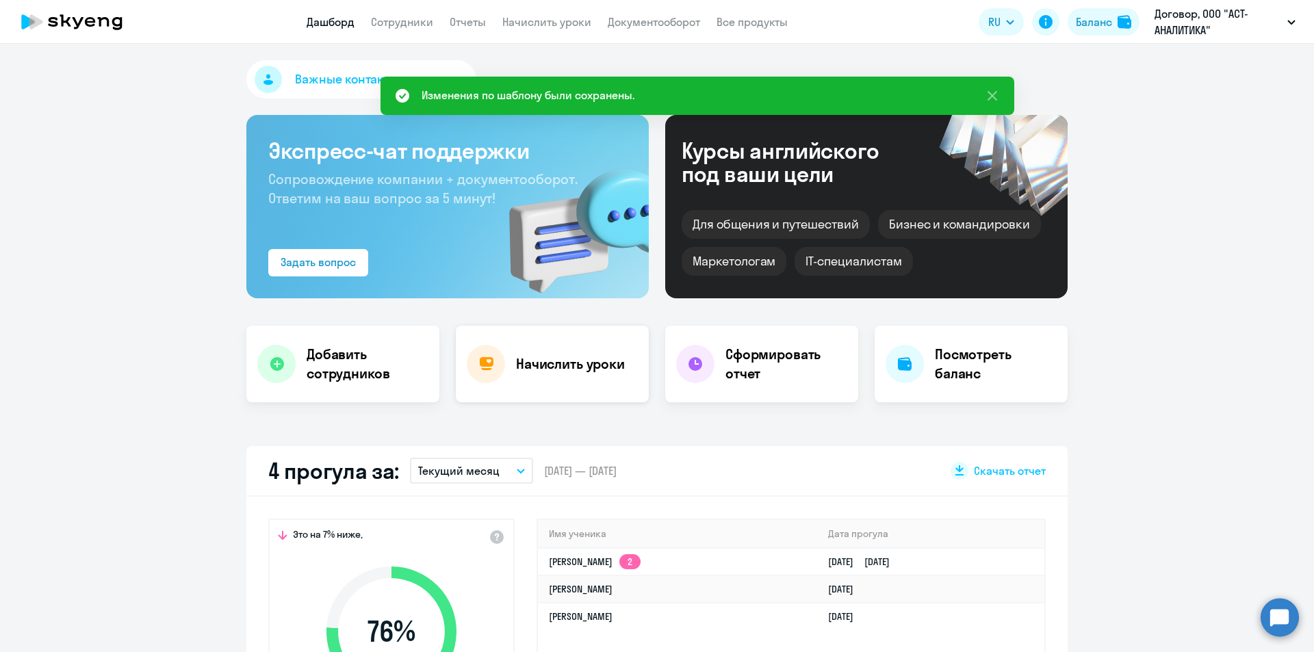
click at [508, 379] on div "Начислить уроки" at bounding box center [552, 364] width 193 height 77
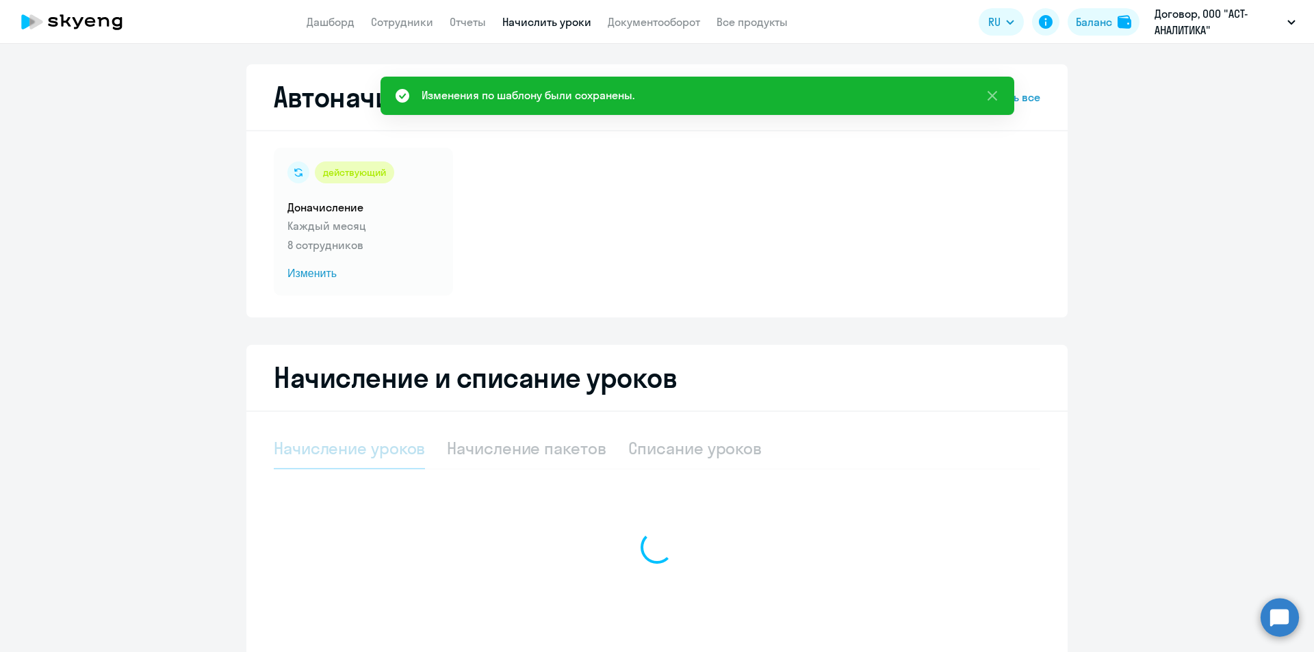
select select "10"
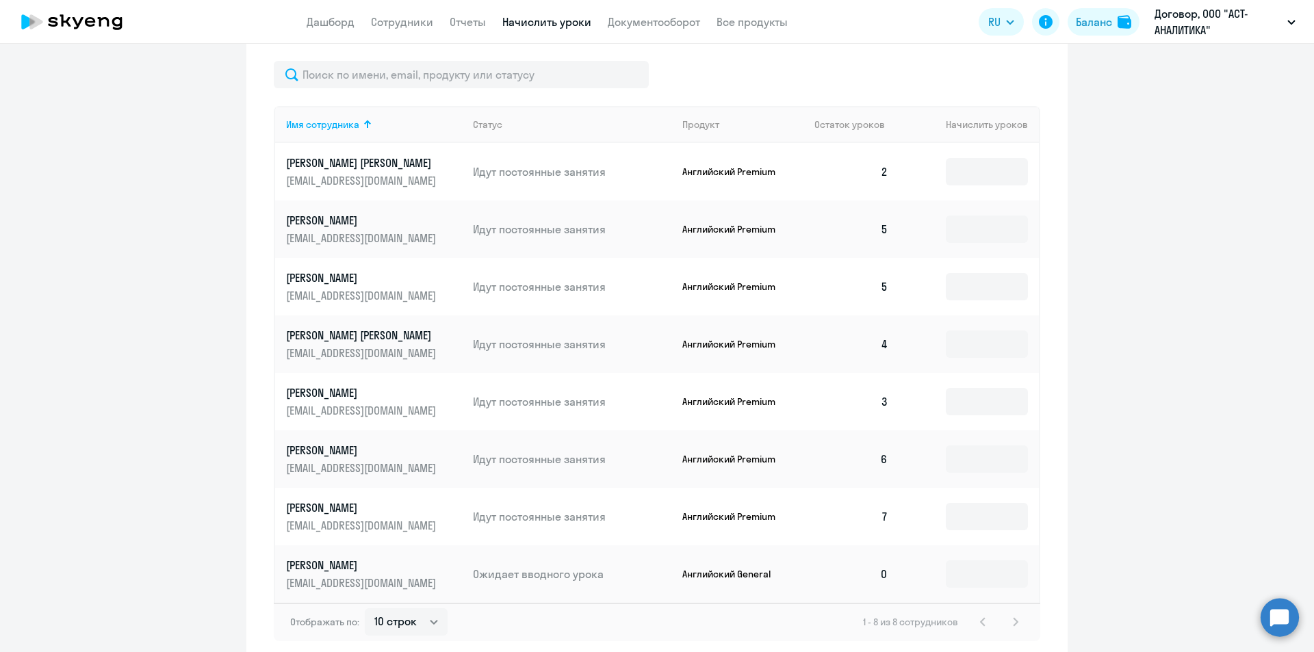
scroll to position [547, 0]
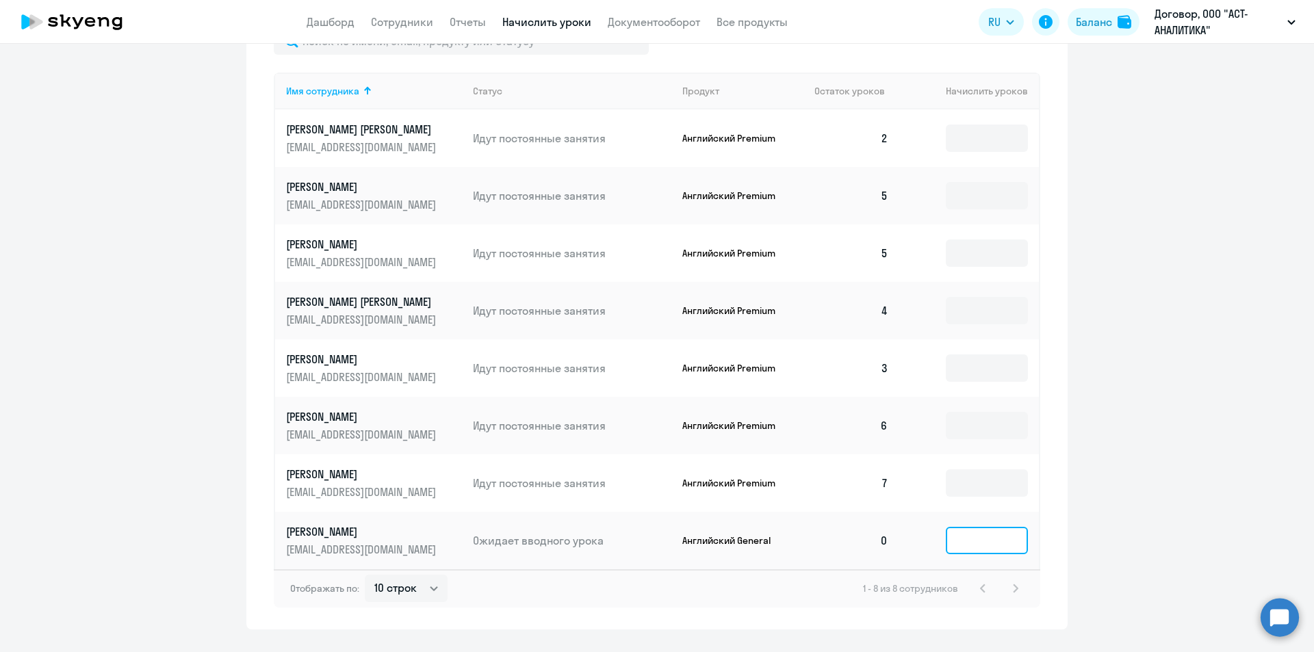
click at [977, 537] on input at bounding box center [986, 540] width 82 height 27
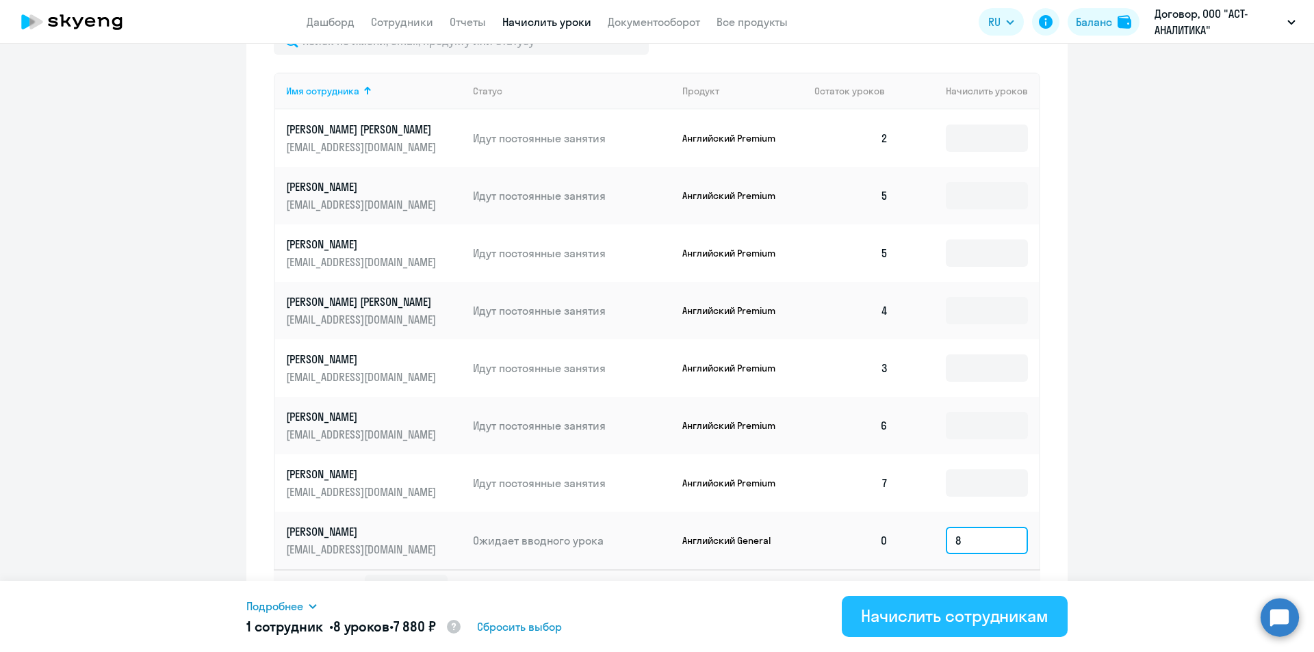
type input "8"
click at [979, 625] on div "Начислить сотрудникам" at bounding box center [954, 616] width 187 height 22
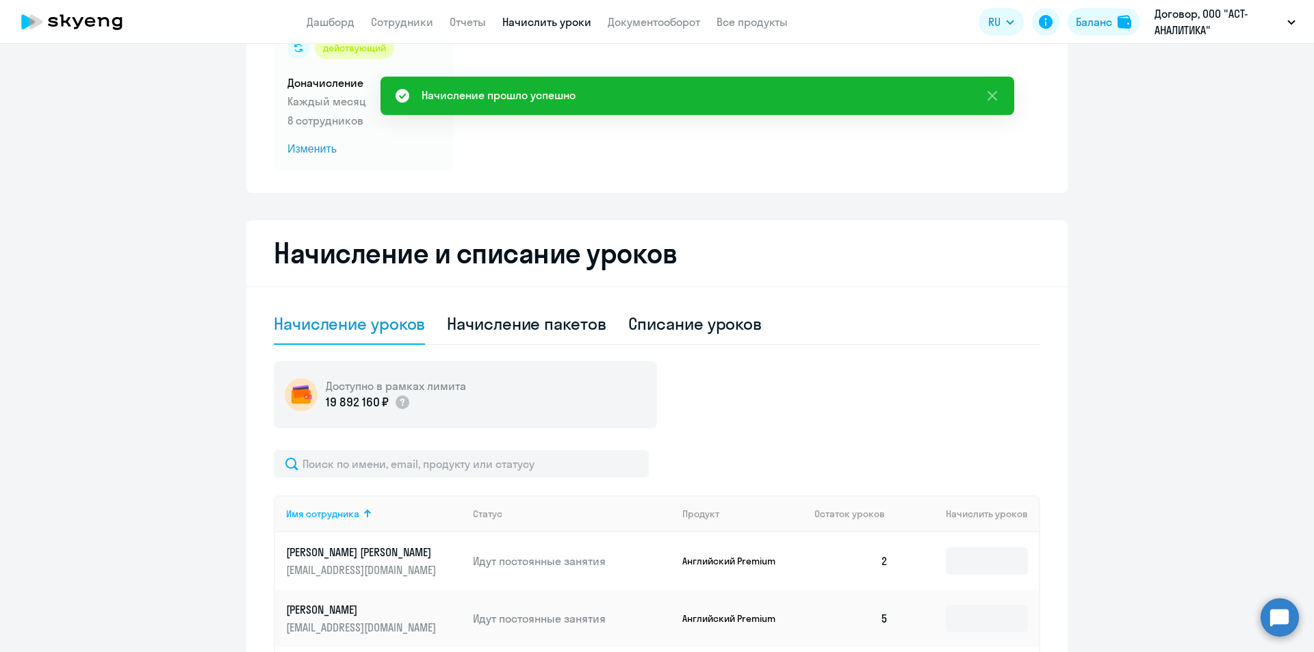
scroll to position [0, 0]
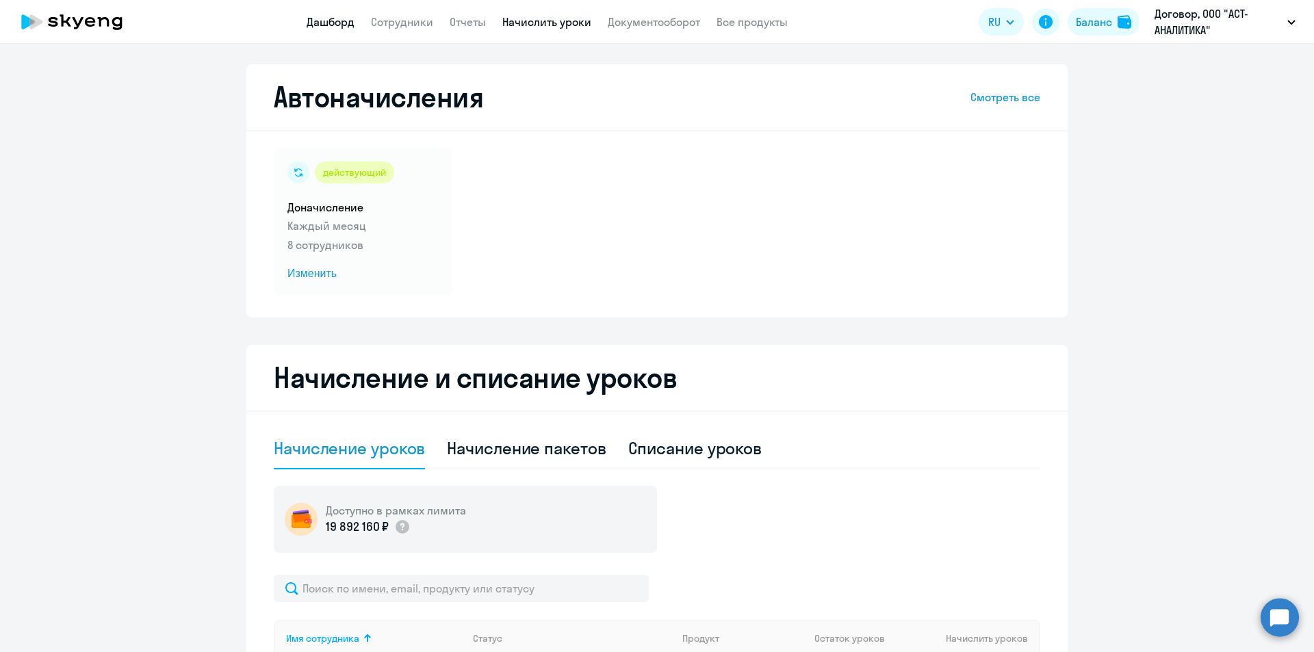
click at [329, 24] on link "Дашборд" at bounding box center [331, 22] width 48 height 14
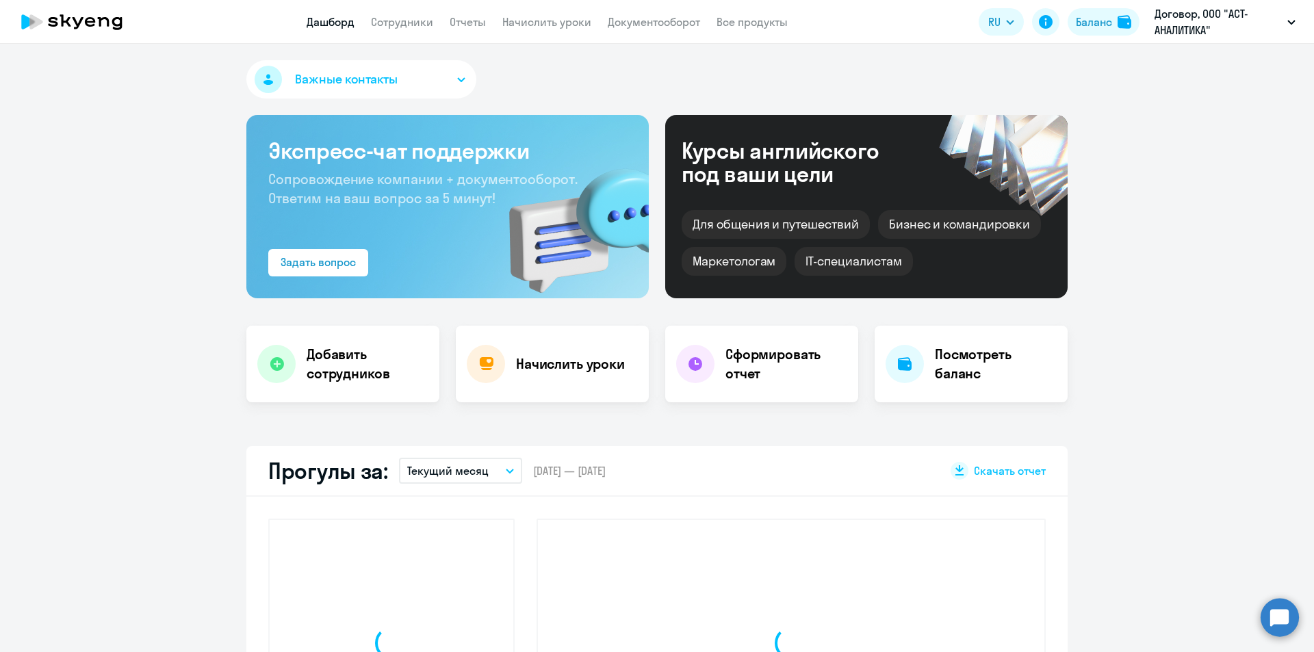
select select "30"
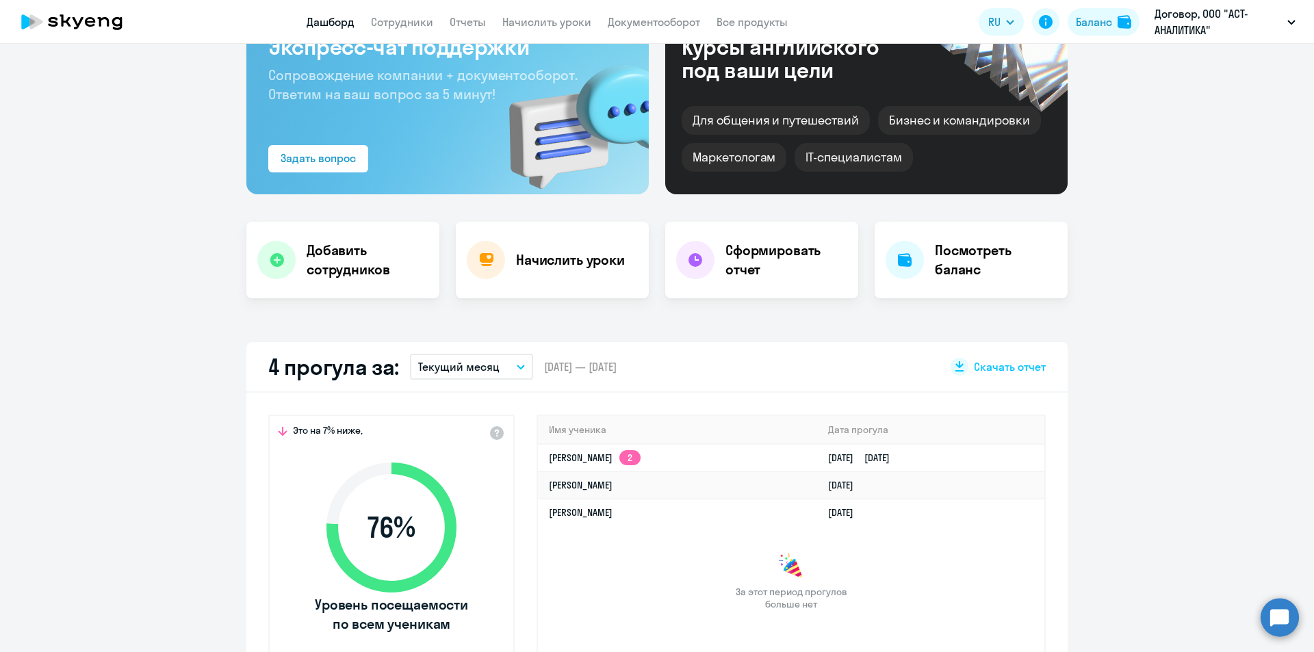
scroll to position [137, 0]
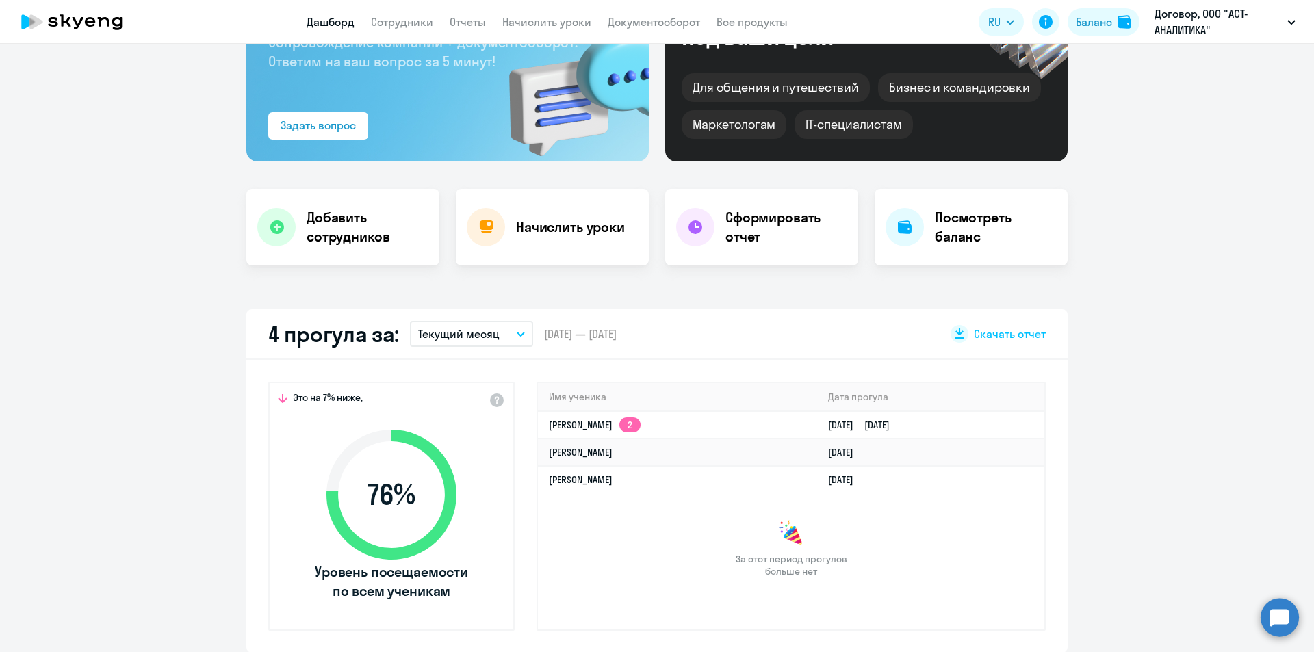
click at [323, 26] on link "Дашборд" at bounding box center [331, 22] width 48 height 14
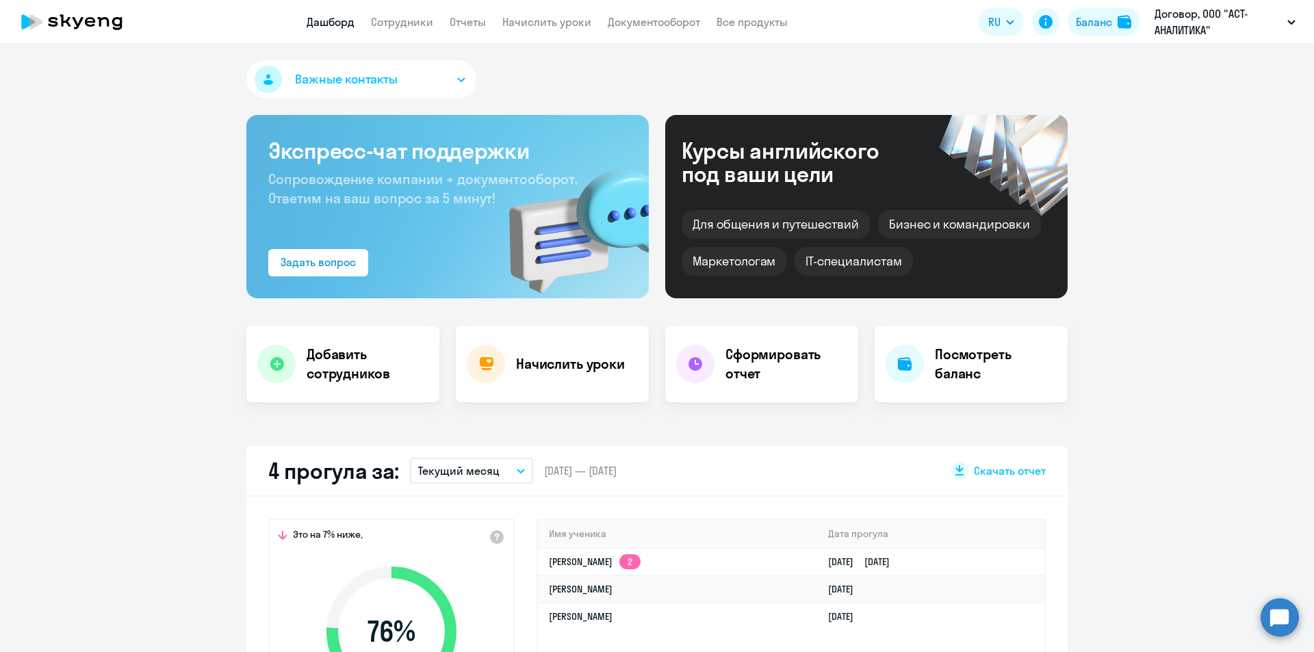
click at [384, 12] on app-header "Дашборд Сотрудники Отчеты Начислить уроки Документооборот Все продукты Дашборд …" at bounding box center [657, 22] width 1314 height 44
click at [384, 18] on link "Сотрудники" at bounding box center [402, 22] width 62 height 14
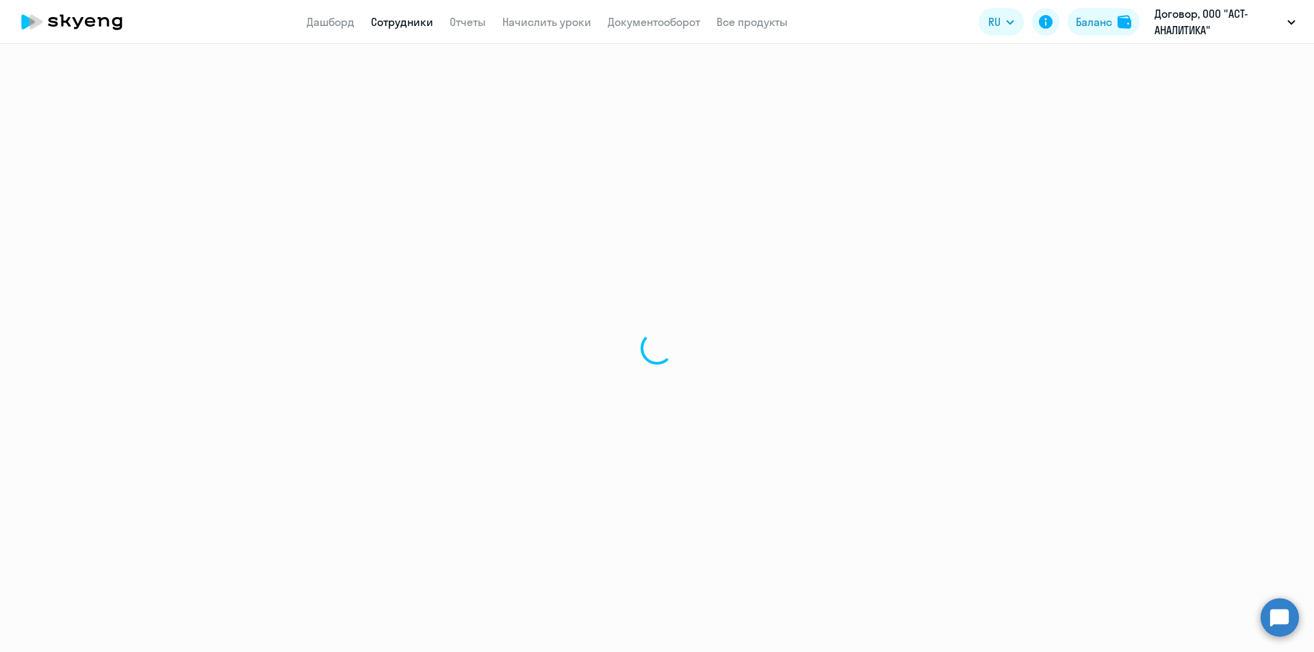
select select "30"
